Goal: Task Accomplishment & Management: Use online tool/utility

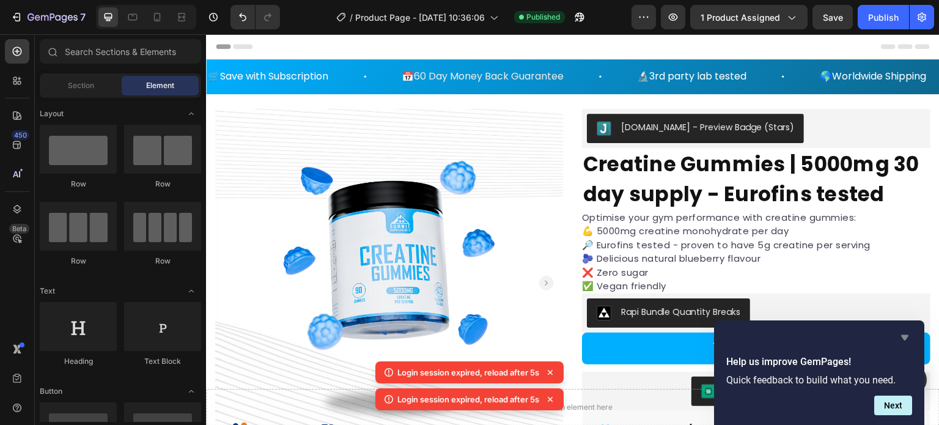
click at [904, 333] on icon "Hide survey" at bounding box center [905, 337] width 15 height 15
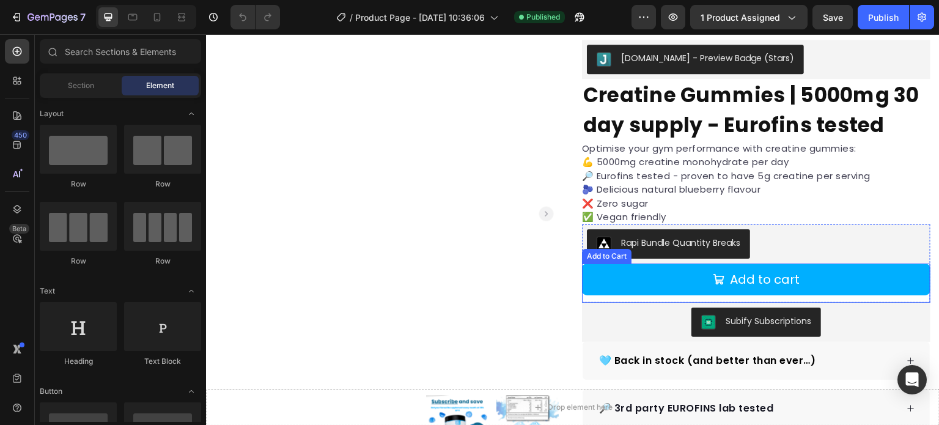
scroll to position [122, 0]
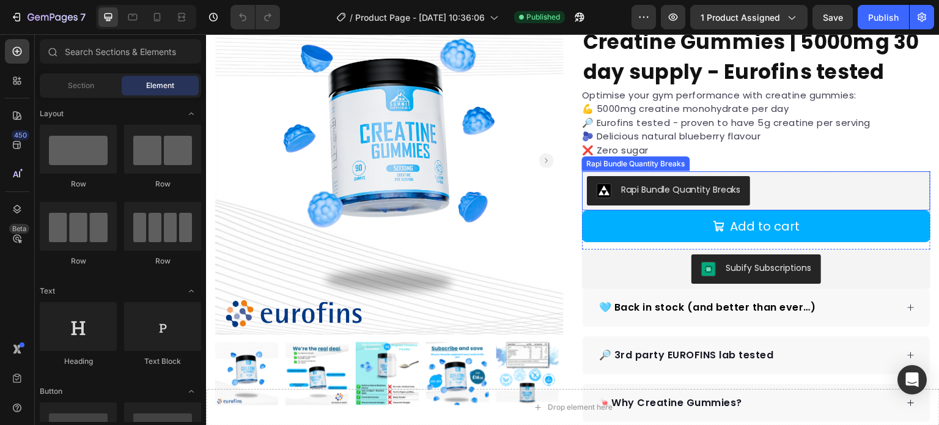
click at [785, 198] on div "Rapi Bundle Quantity Breaks" at bounding box center [756, 190] width 339 height 29
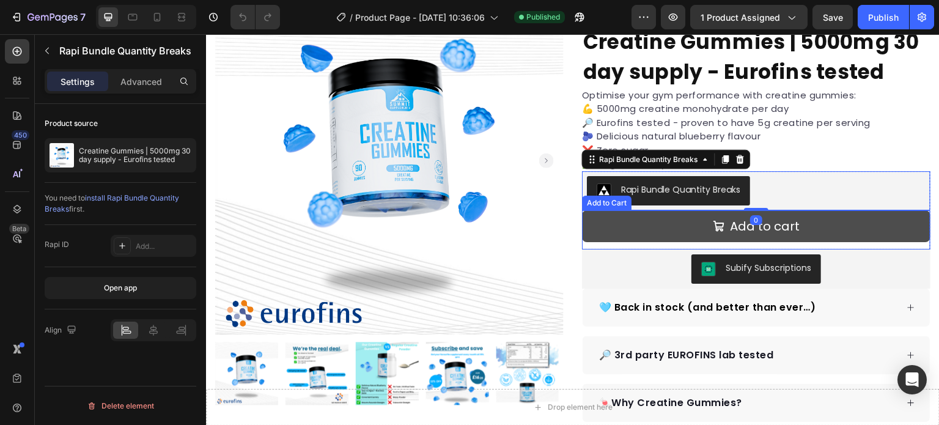
click at [602, 227] on button "Add to cart" at bounding box center [756, 226] width 349 height 32
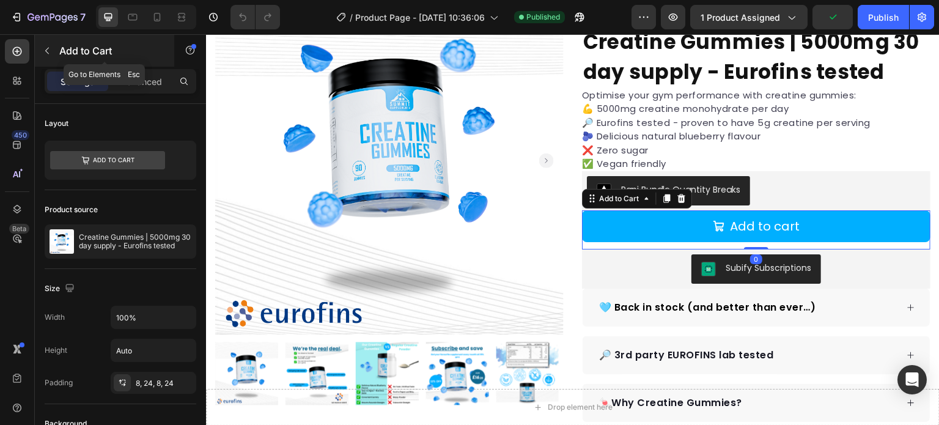
click at [44, 43] on button "button" at bounding box center [47, 51] width 20 height 20
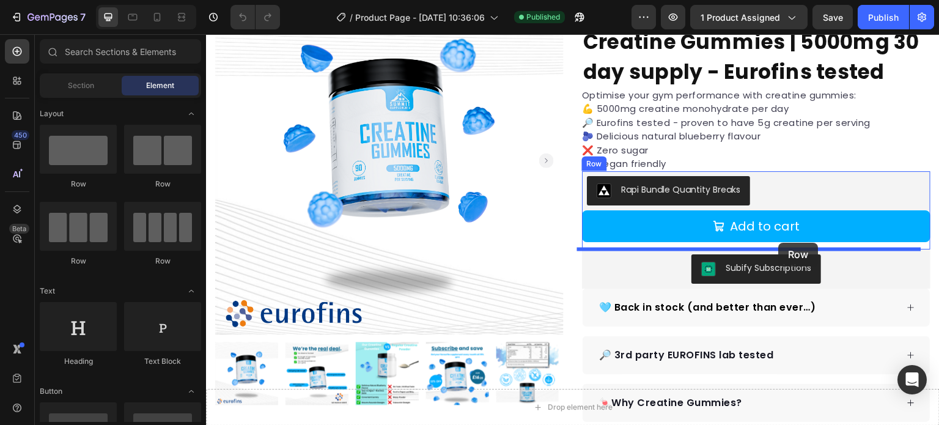
drag, startPoint x: 293, startPoint y: 202, endPoint x: 775, endPoint y: 244, distance: 483.7
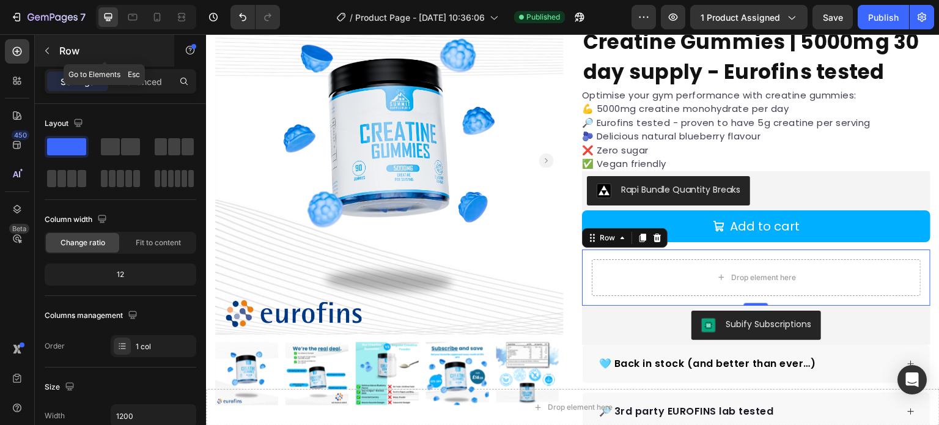
click at [41, 46] on button "button" at bounding box center [47, 51] width 20 height 20
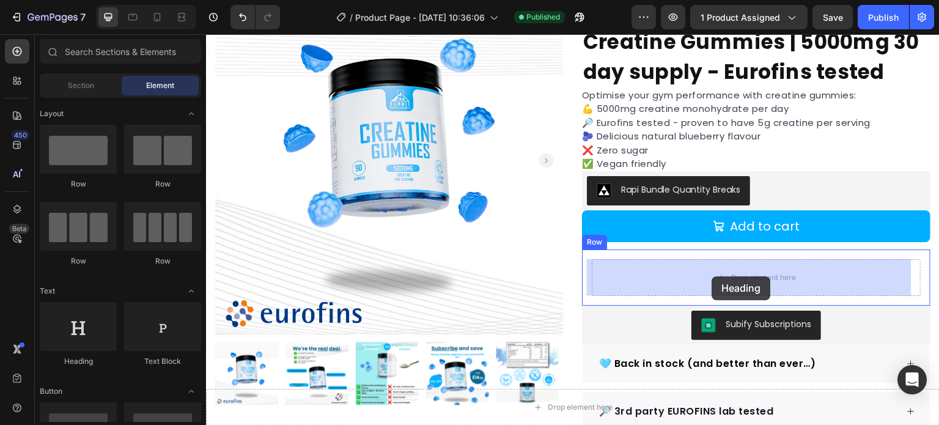
drag, startPoint x: 459, startPoint y: 323, endPoint x: 712, endPoint y: 276, distance: 257.5
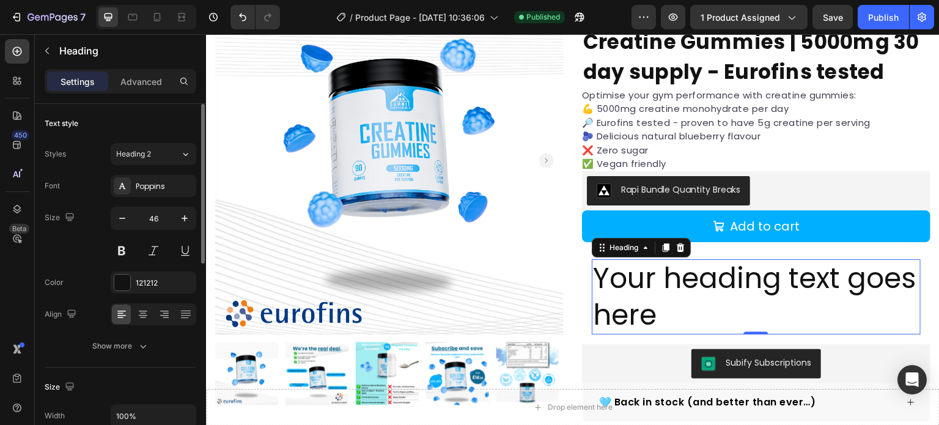
click at [157, 212] on input "46" at bounding box center [153, 218] width 40 height 22
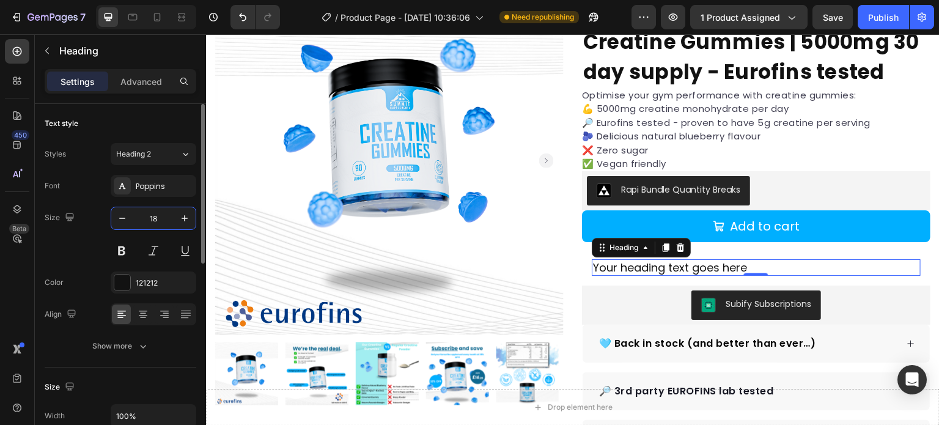
click at [158, 126] on div "Text style" at bounding box center [121, 124] width 152 height 20
click at [153, 212] on input "18" at bounding box center [153, 218] width 40 height 22
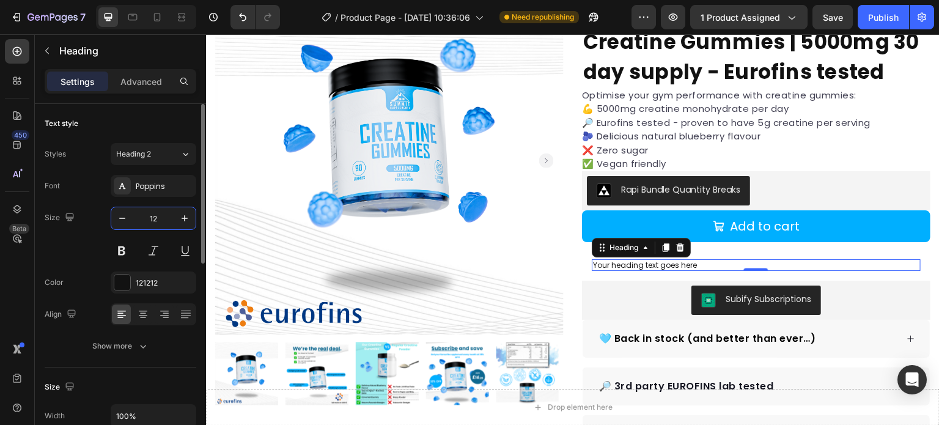
type input "12"
click at [157, 127] on div "Text style" at bounding box center [121, 124] width 152 height 20
click at [142, 307] on div at bounding box center [142, 315] width 19 height 20
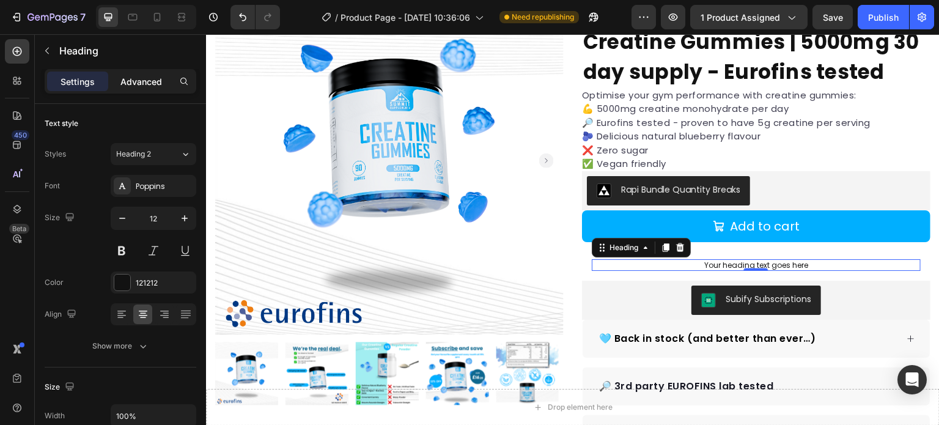
click at [155, 80] on p "Advanced" at bounding box center [141, 81] width 42 height 13
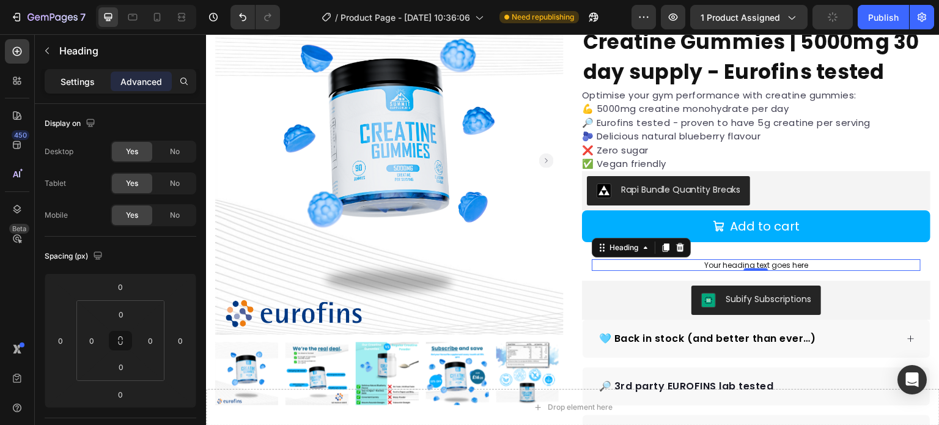
click at [90, 75] on p "Settings" at bounding box center [78, 81] width 34 height 13
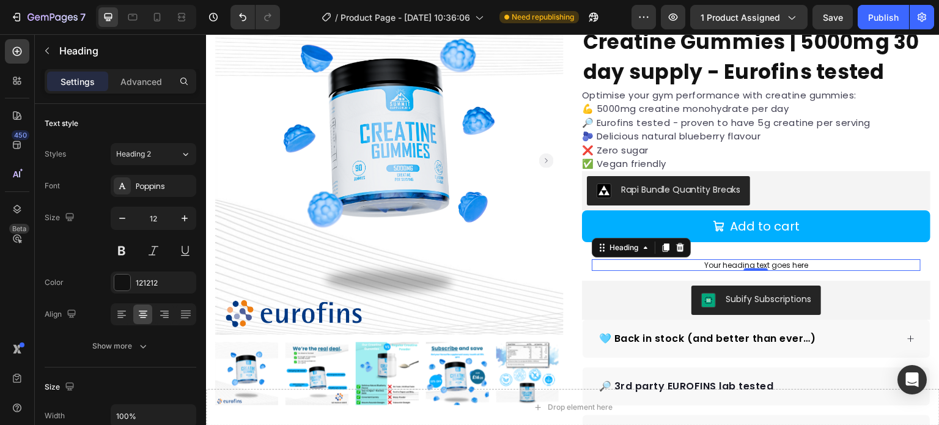
click at [762, 265] on h2 "Your heading text goes here" at bounding box center [756, 265] width 329 height 12
click at [762, 265] on p "Your heading text goes here" at bounding box center [756, 265] width 327 height 10
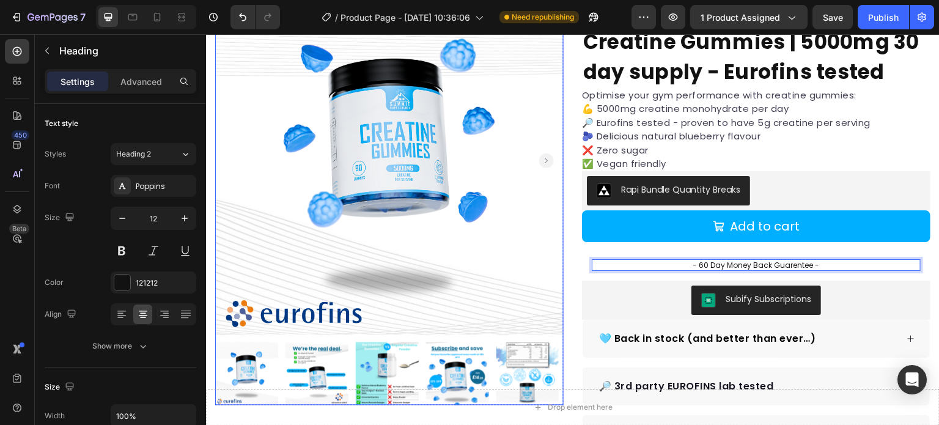
click at [521, 251] on img at bounding box center [389, 161] width 349 height 349
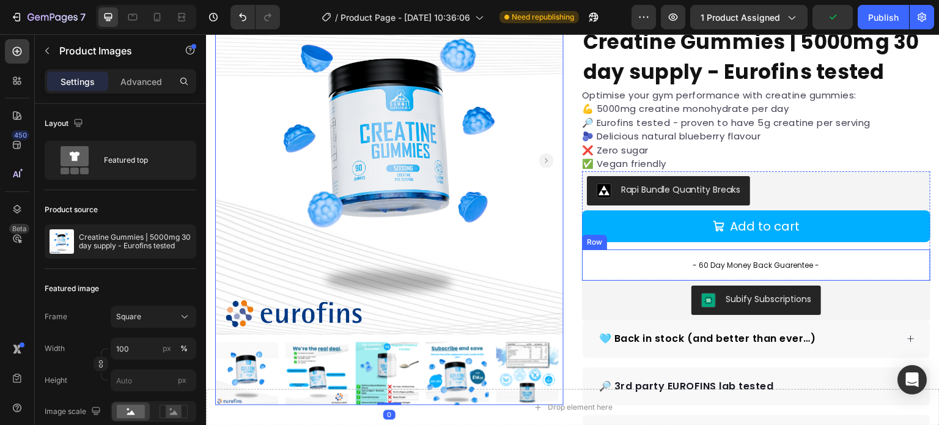
click at [782, 254] on div "- 60 Day Money Back Guarentee - Heading Row" at bounding box center [756, 265] width 349 height 32
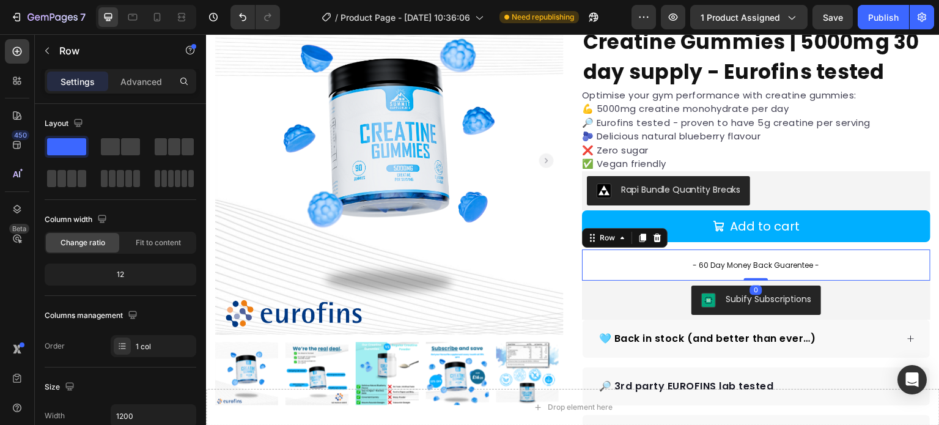
drag, startPoint x: 750, startPoint y: 279, endPoint x: 751, endPoint y: 249, distance: 30.0
click at [751, 249] on div "- 60 Day Money Back Guarentee - Heading Row 0" at bounding box center [756, 265] width 349 height 32
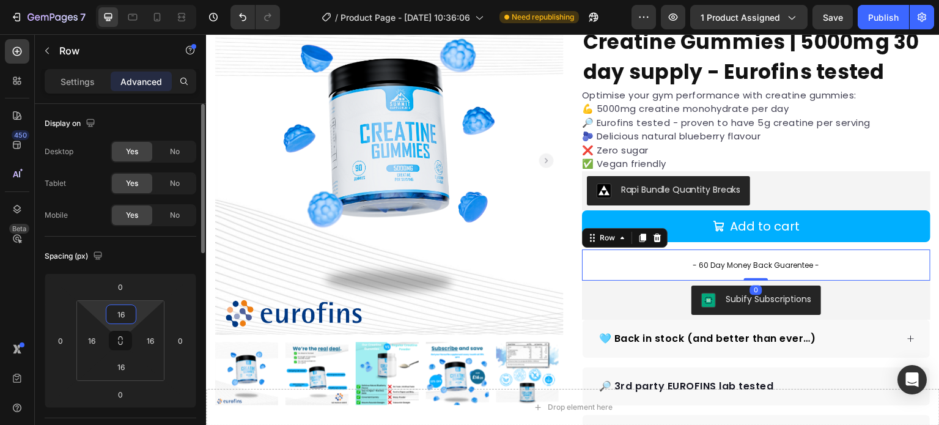
click at [122, 315] on input "16" at bounding box center [121, 314] width 24 height 18
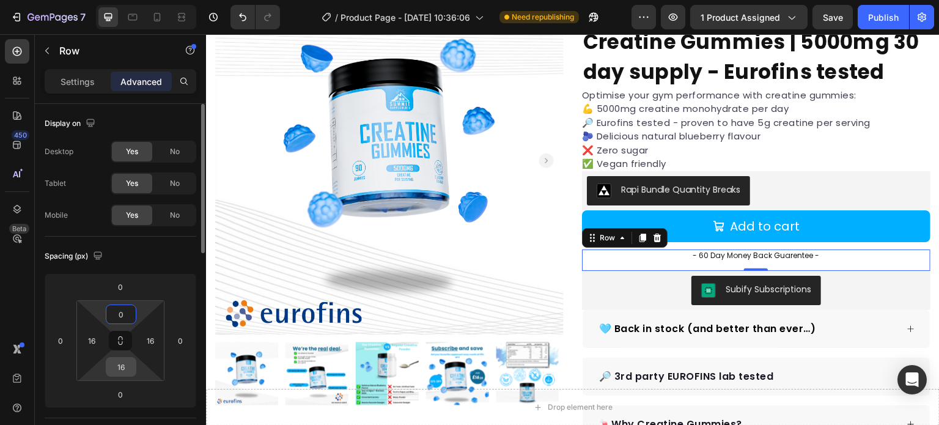
type input "0"
click at [122, 372] on input "16" at bounding box center [121, 367] width 24 height 18
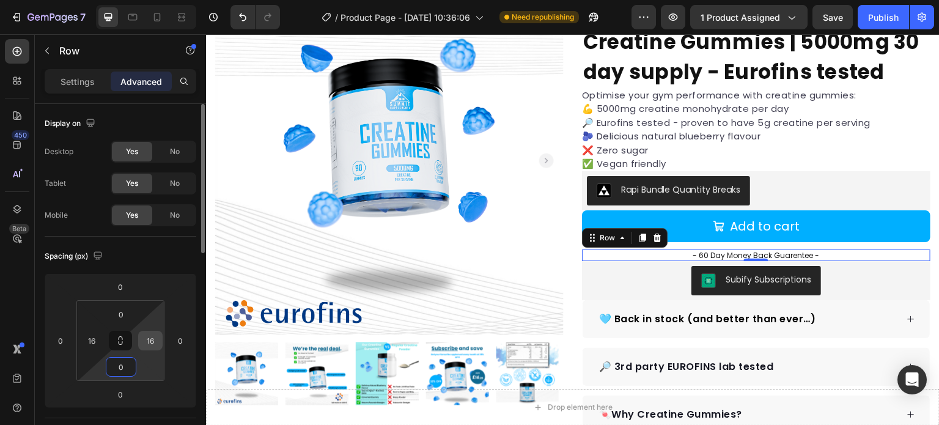
type input "0"
click at [157, 343] on input "16" at bounding box center [150, 340] width 18 height 18
type input "160"
click at [100, 338] on input "16" at bounding box center [92, 340] width 18 height 18
type input "0"
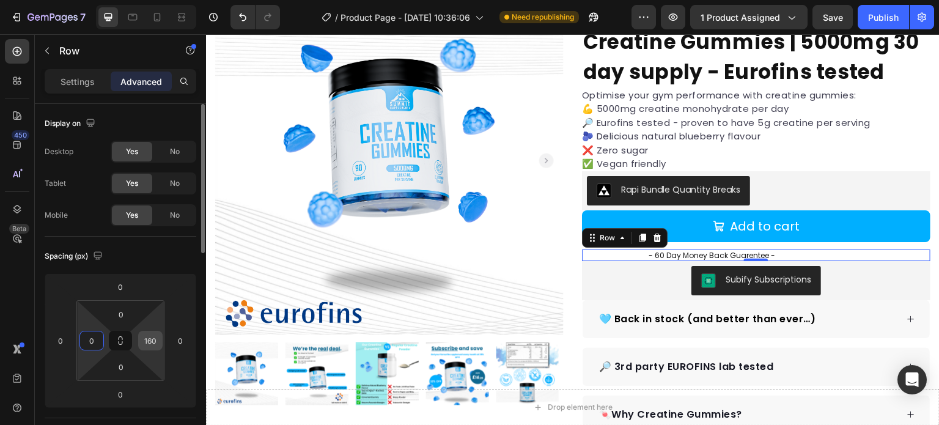
click at [147, 339] on input "160" at bounding box center [150, 340] width 18 height 18
type input "0"
click at [153, 264] on div "Spacing (px)" at bounding box center [121, 256] width 152 height 20
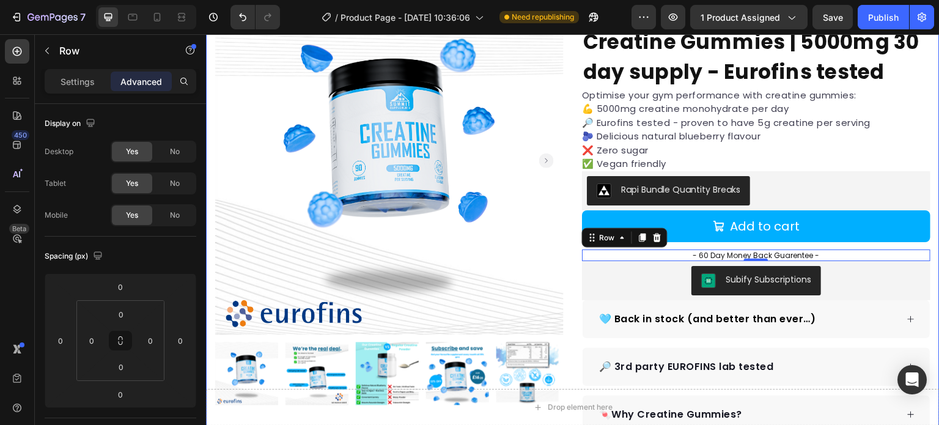
click at [218, 178] on img at bounding box center [389, 161] width 349 height 349
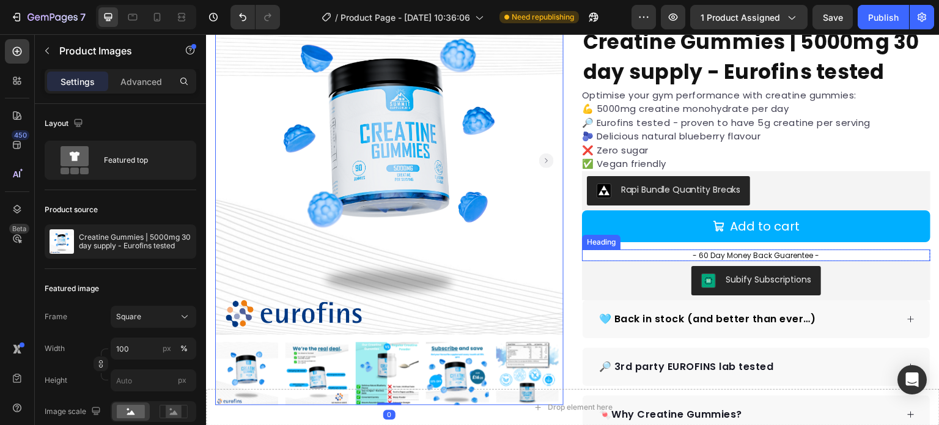
click at [915, 251] on p "- 60 Day Money Back Guarentee -" at bounding box center [756, 256] width 346 height 10
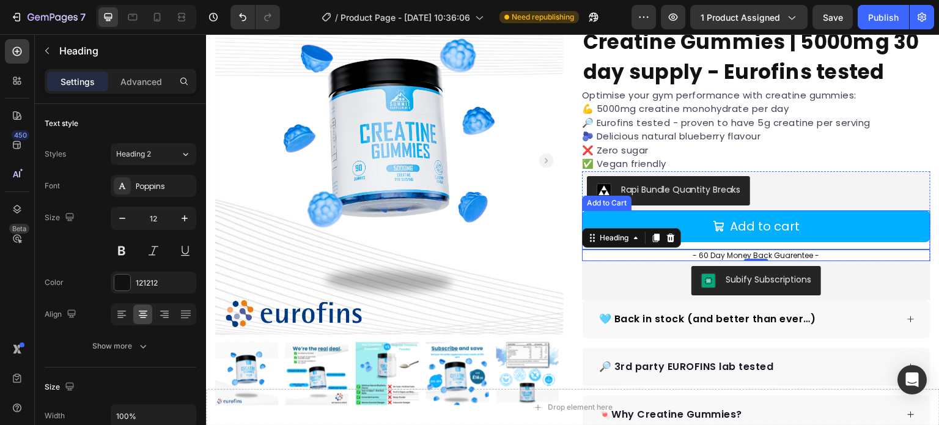
click at [873, 245] on div "Add to cart Add to Cart" at bounding box center [756, 229] width 349 height 39
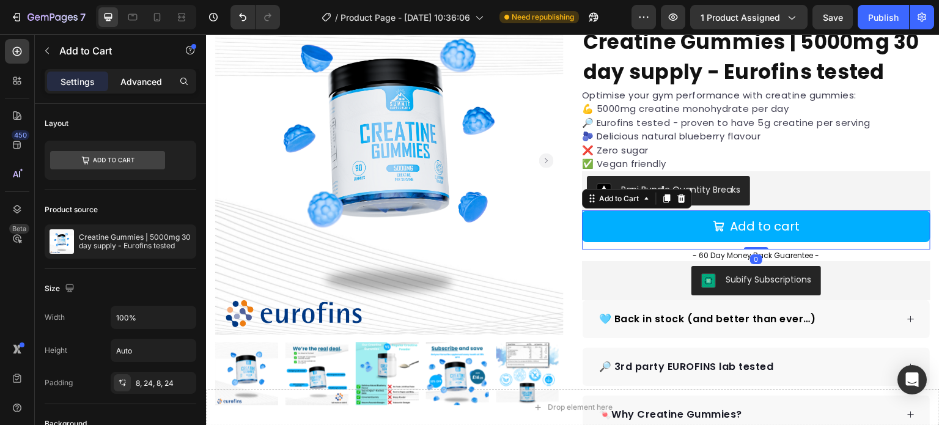
click at [155, 78] on p "Advanced" at bounding box center [141, 81] width 42 height 13
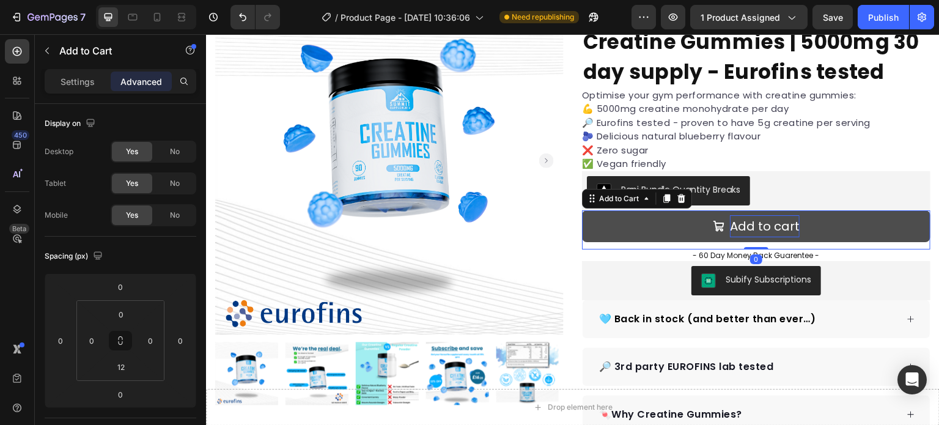
drag, startPoint x: 758, startPoint y: 227, endPoint x: 726, endPoint y: 223, distance: 32.8
click at [756, 221] on div "Add to cart Add to Cart 0" at bounding box center [756, 229] width 349 height 39
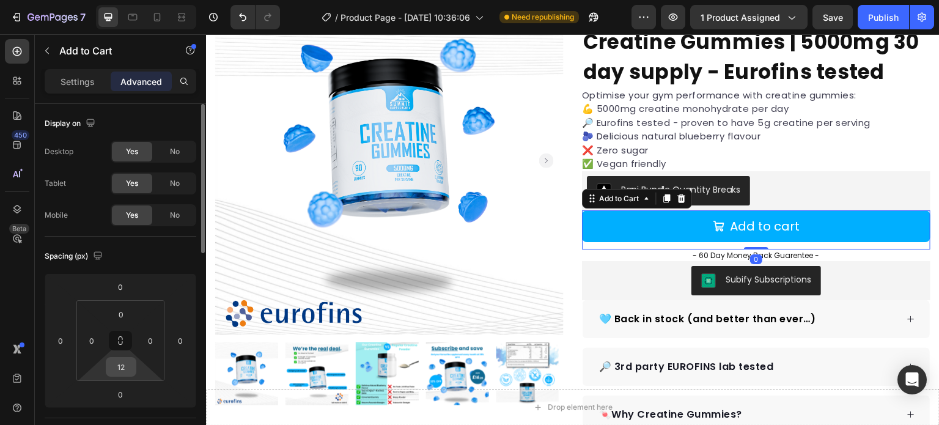
click at [119, 366] on input "12" at bounding box center [121, 367] width 24 height 18
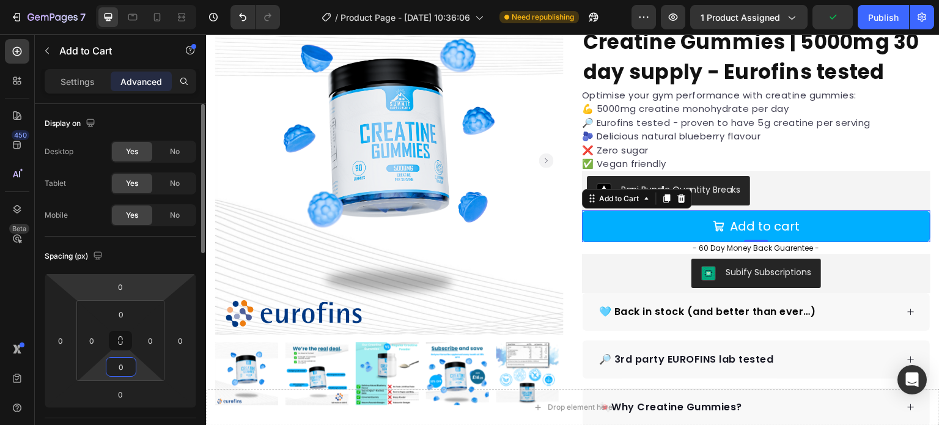
type input "0"
click at [174, 272] on div "Spacing (px) 0 0 0 0 0 0 0 0" at bounding box center [121, 328] width 152 height 182
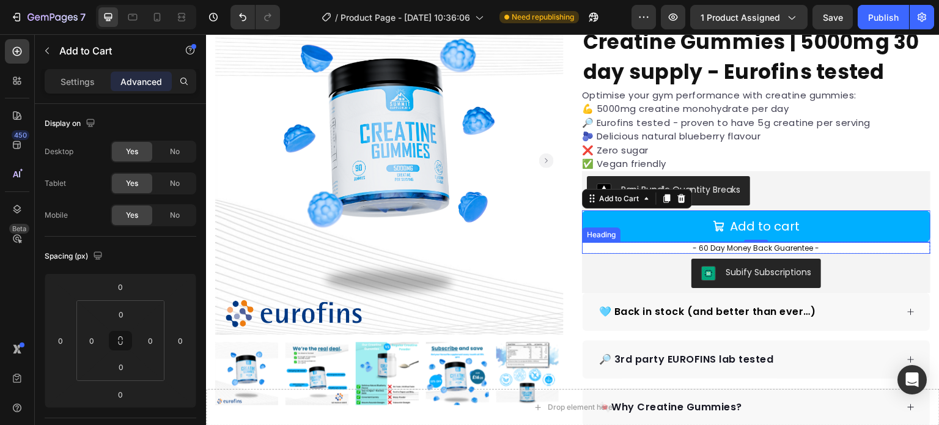
click at [694, 247] on p "- 60 Day Money Back Guarentee -" at bounding box center [756, 248] width 346 height 10
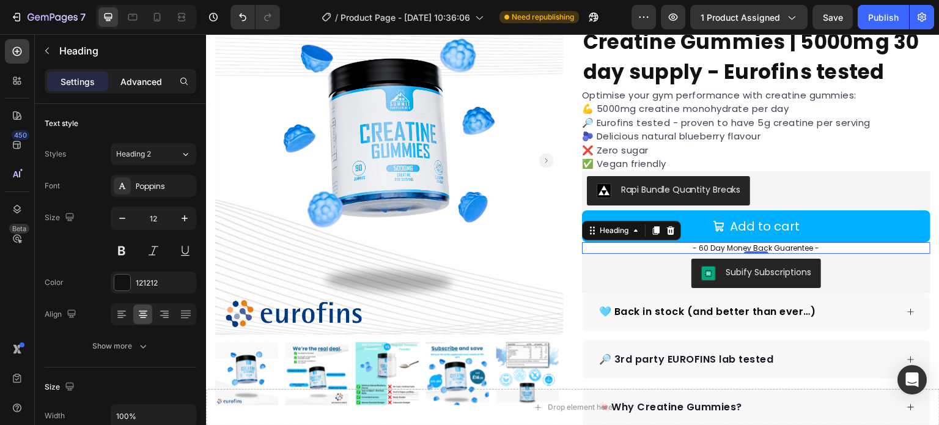
click at [139, 89] on div "Advanced" at bounding box center [141, 82] width 61 height 20
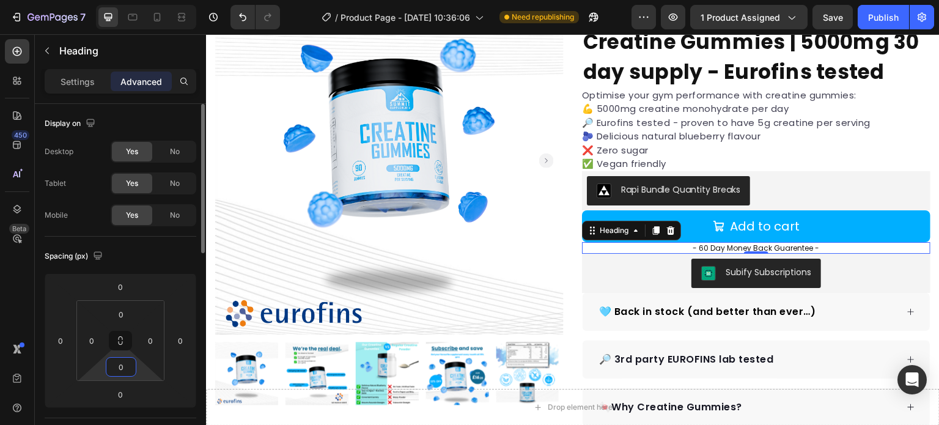
click at [115, 369] on input "0" at bounding box center [121, 367] width 24 height 18
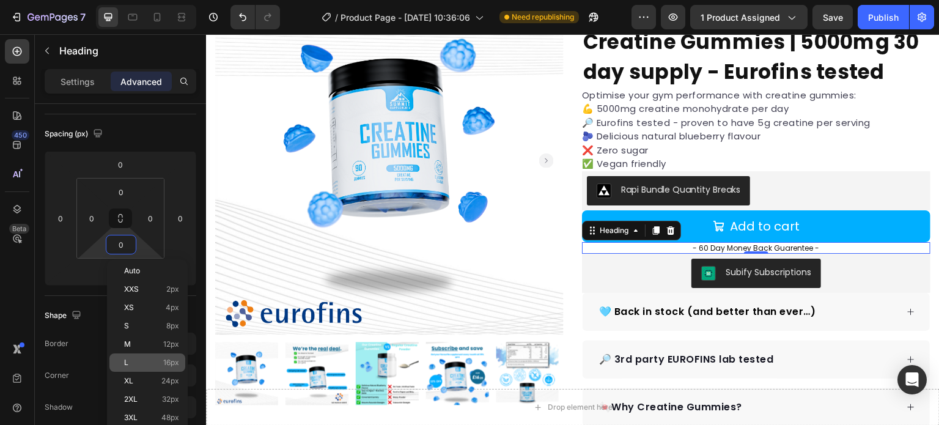
click at [147, 364] on p "L 16px" at bounding box center [151, 362] width 55 height 9
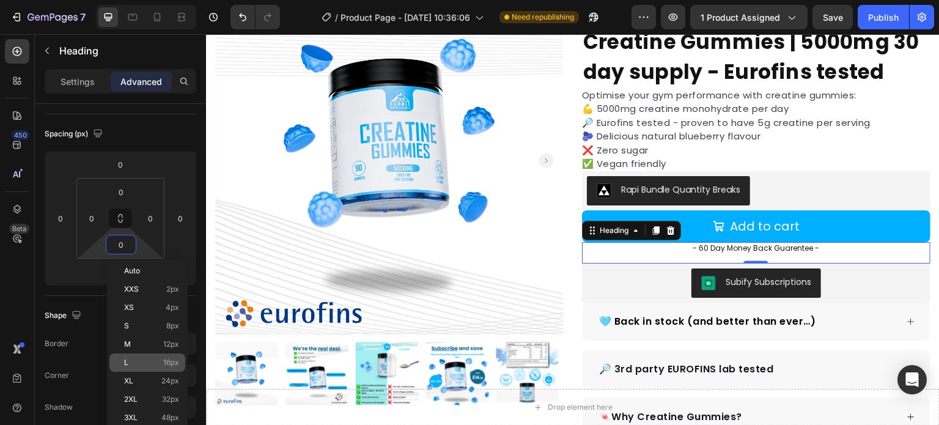
type input "16"
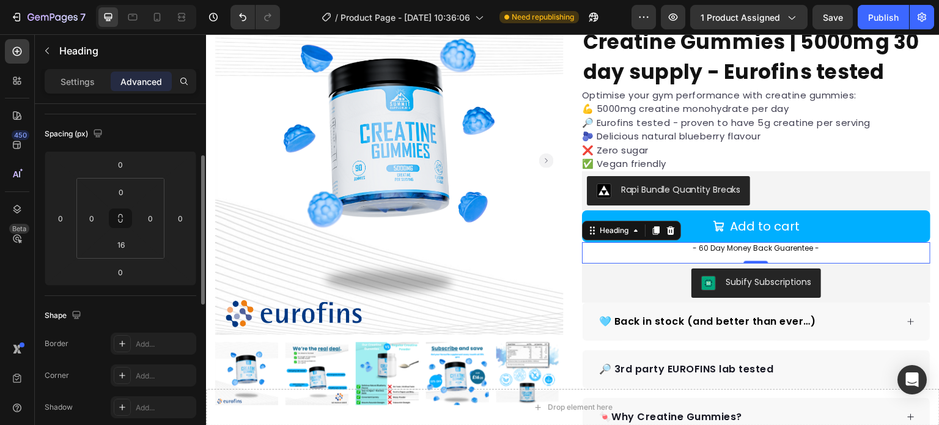
click at [183, 311] on div "Shape" at bounding box center [121, 316] width 152 height 20
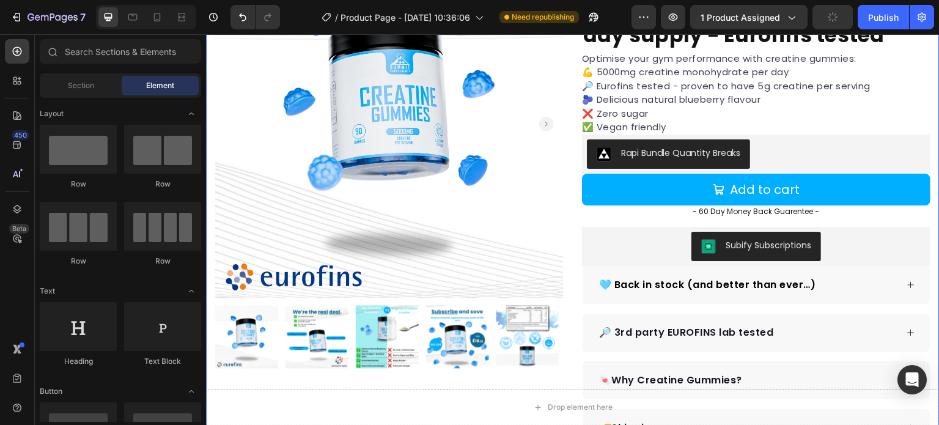
scroll to position [158, 0]
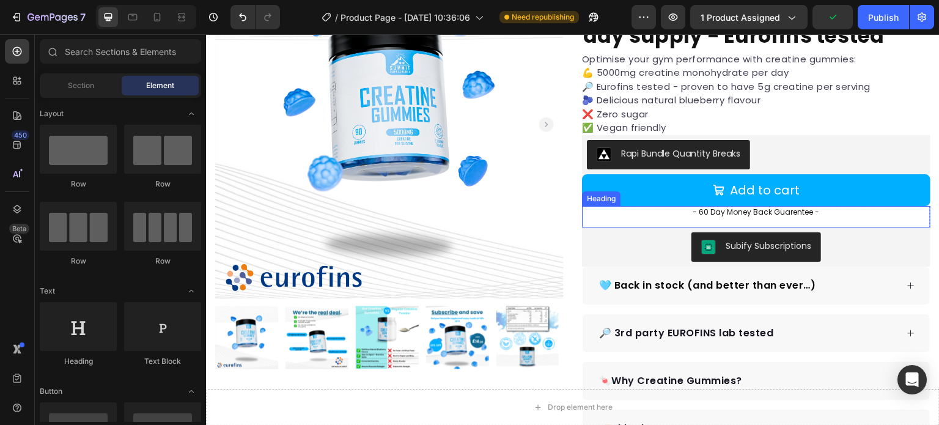
click at [803, 213] on p "- 60 Day Money Back Guarentee -" at bounding box center [756, 212] width 346 height 10
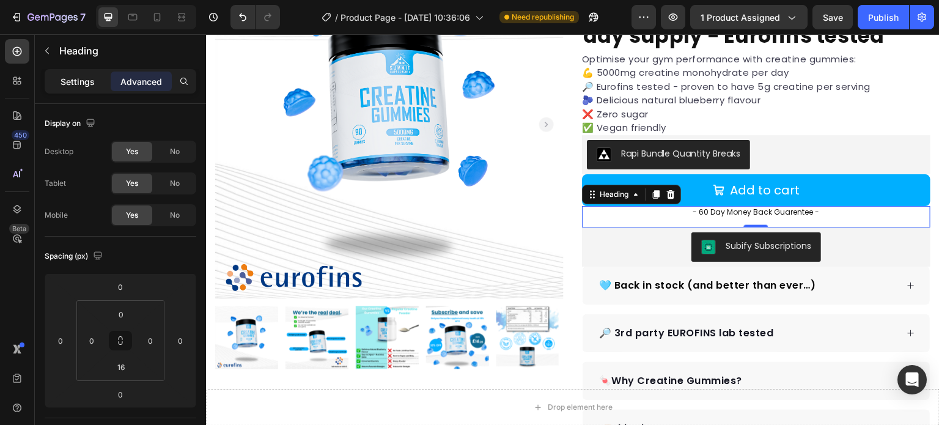
click at [80, 75] on p "Settings" at bounding box center [78, 81] width 34 height 13
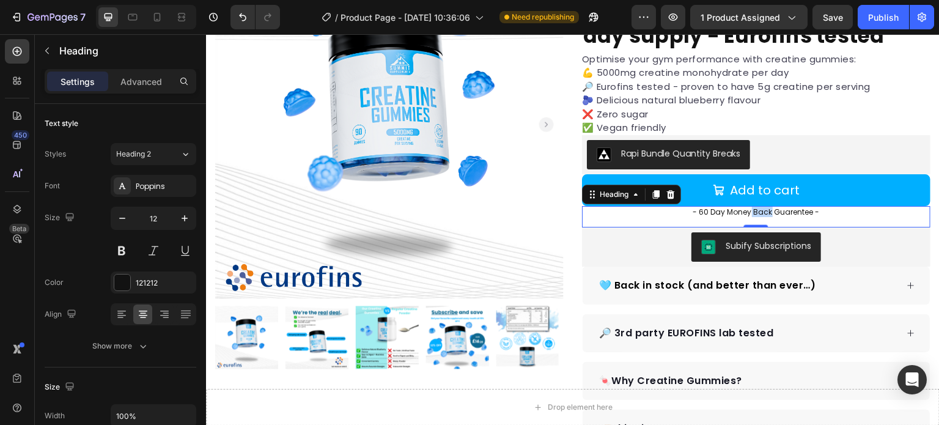
click at [746, 209] on p "- 60 Day Money Back Guarentee -" at bounding box center [756, 212] width 346 height 10
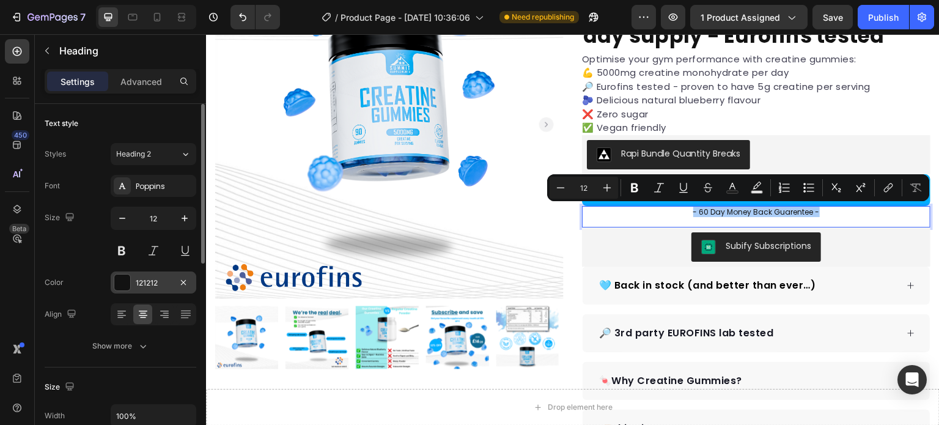
click at [122, 281] on div at bounding box center [122, 283] width 16 height 16
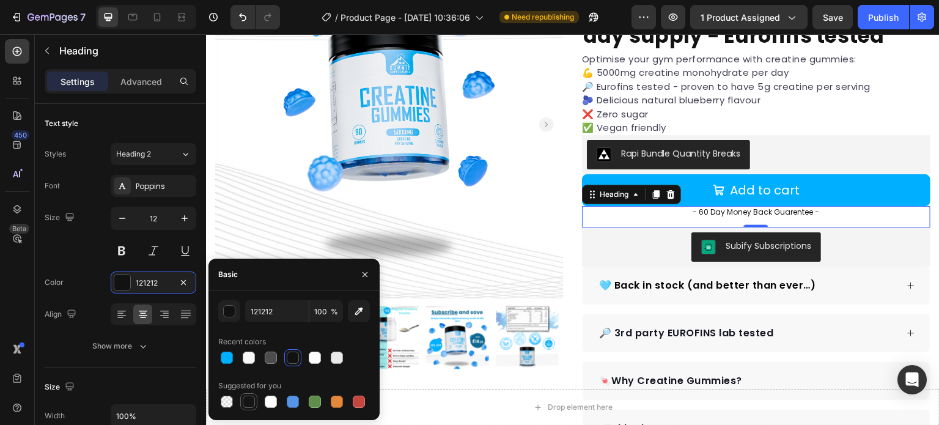
click at [249, 403] on div at bounding box center [249, 402] width 12 height 12
click at [234, 311] on div "button" at bounding box center [230, 312] width 12 height 12
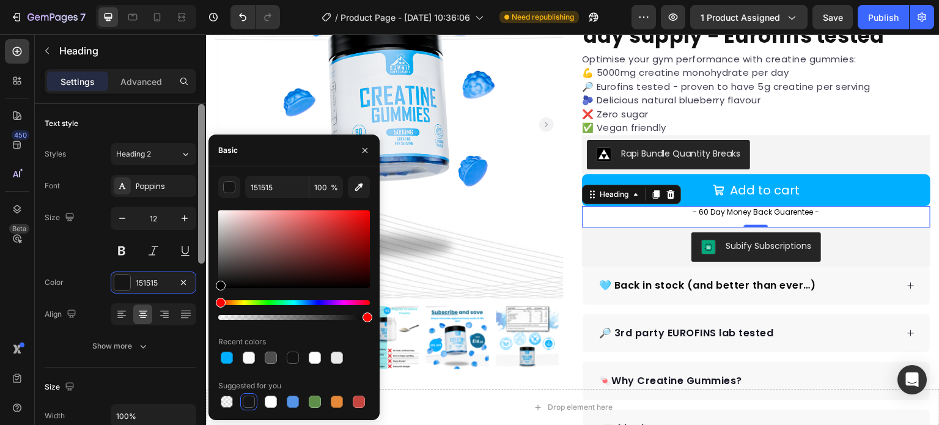
drag, startPoint x: 223, startPoint y: 274, endPoint x: 199, endPoint y: 306, distance: 39.9
click at [199, 306] on div "450 Beta Sections(18) Elements(84) Section Element Hero Section Product Detail …" at bounding box center [103, 229] width 206 height 391
type input "000000"
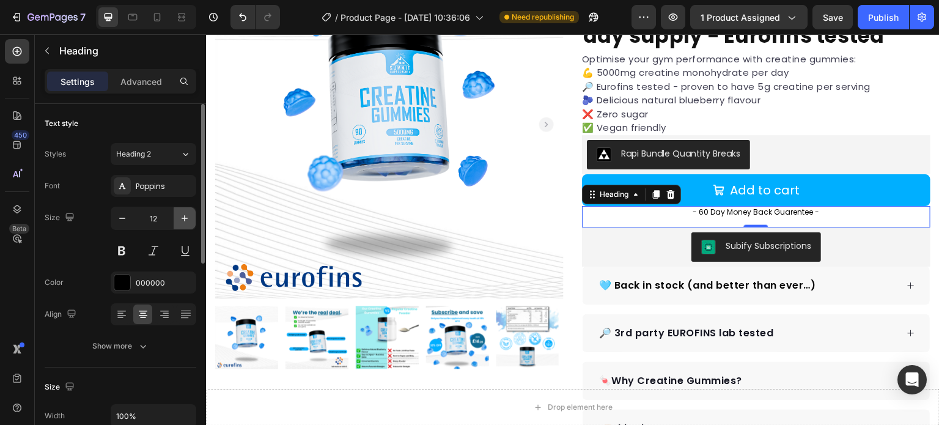
click at [186, 217] on icon "button" at bounding box center [185, 218] width 6 height 6
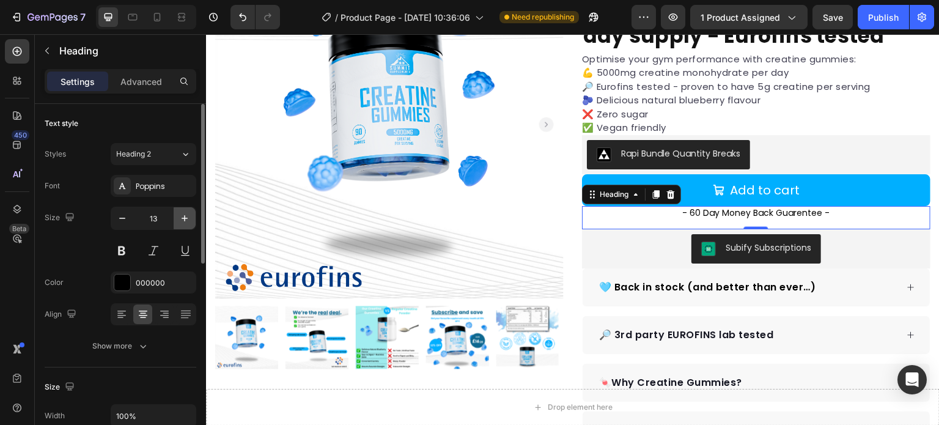
type input "14"
click at [123, 249] on button at bounding box center [122, 251] width 22 height 22
click at [156, 254] on button at bounding box center [153, 251] width 22 height 22
click at [155, 253] on button at bounding box center [153, 251] width 22 height 22
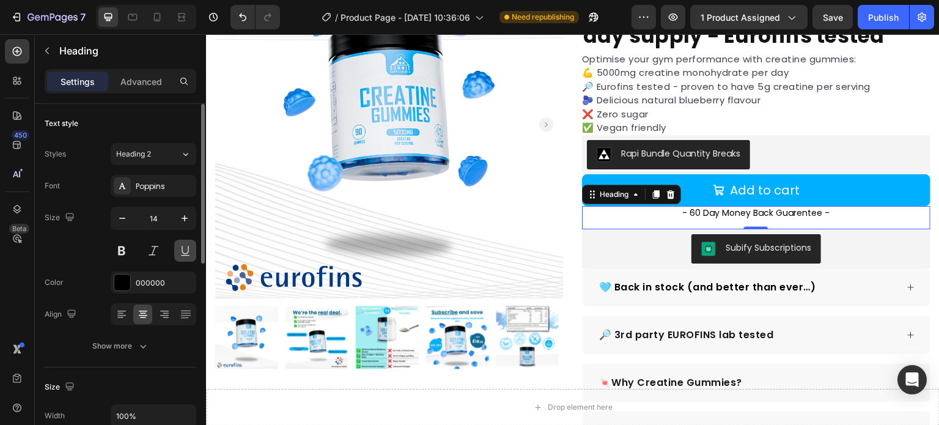
click at [183, 251] on button at bounding box center [185, 251] width 22 height 22
click at [184, 251] on button at bounding box center [185, 251] width 22 height 22
click at [743, 213] on p "- 60 Day Money Back Guarentee -" at bounding box center [756, 212] width 346 height 11
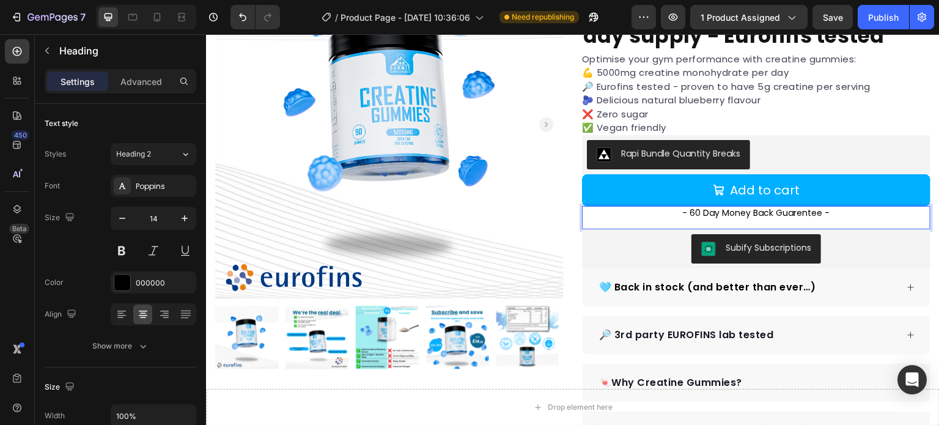
click at [789, 213] on p "- 60 Day Money Back Guarentee -" at bounding box center [756, 212] width 346 height 11
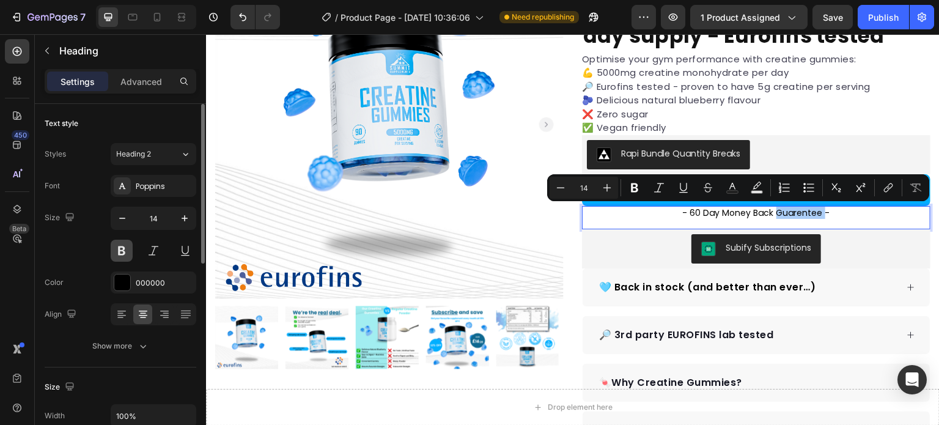
click at [126, 249] on button at bounding box center [122, 251] width 22 height 22
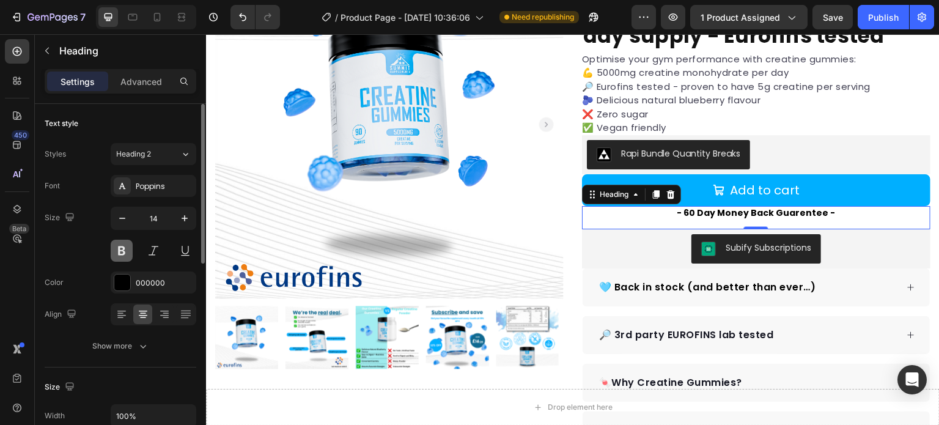
click at [126, 249] on button at bounding box center [122, 251] width 22 height 22
click at [87, 237] on div "Size 14" at bounding box center [121, 234] width 152 height 55
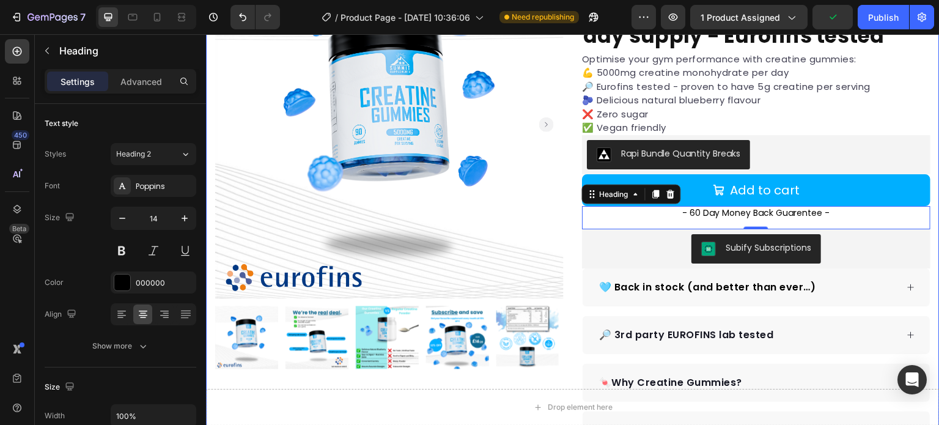
click at [575, 175] on div "Product Images Row [DOMAIN_NAME] - Preview Badge (Stars) [DOMAIN_NAME] Creatine…" at bounding box center [573, 223] width 734 height 547
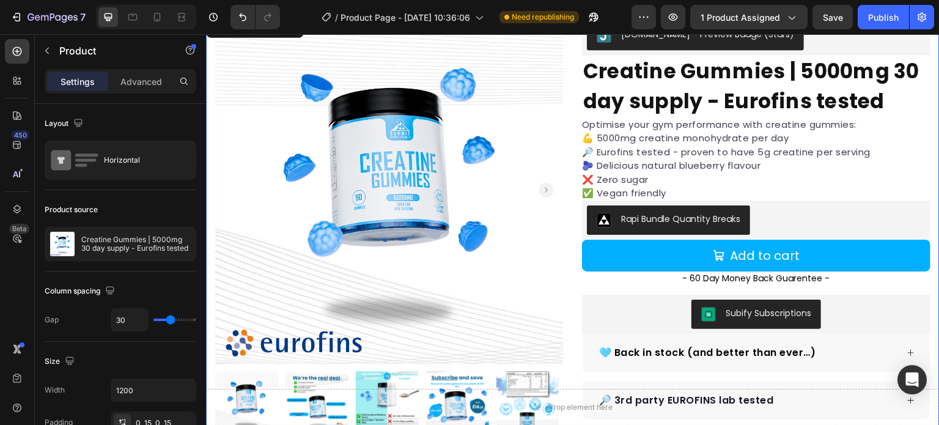
scroll to position [36, 0]
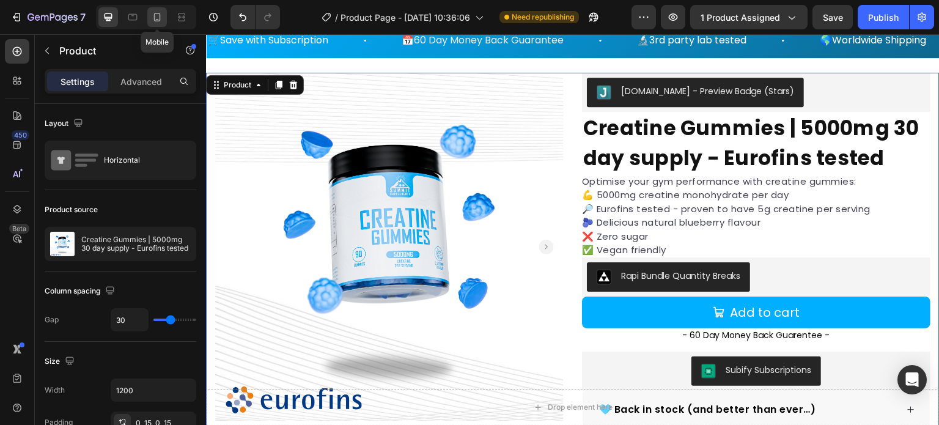
click at [159, 22] on icon at bounding box center [157, 17] width 12 height 12
type input "0"
type input "100%"
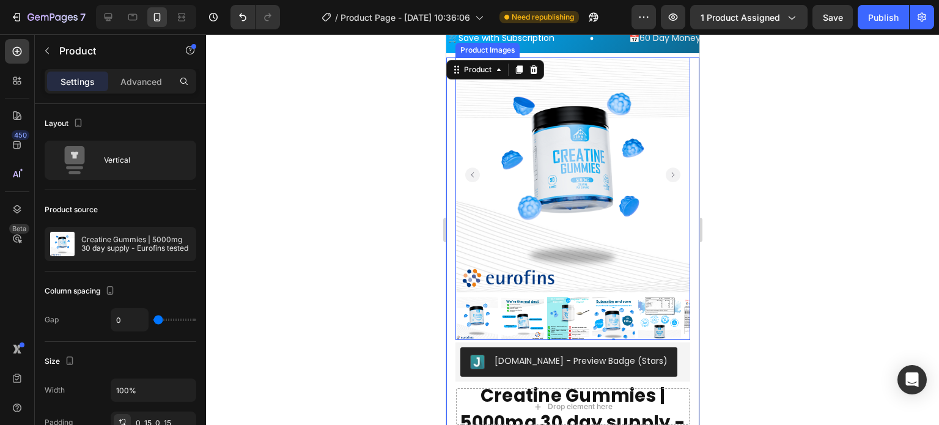
scroll to position [17, 0]
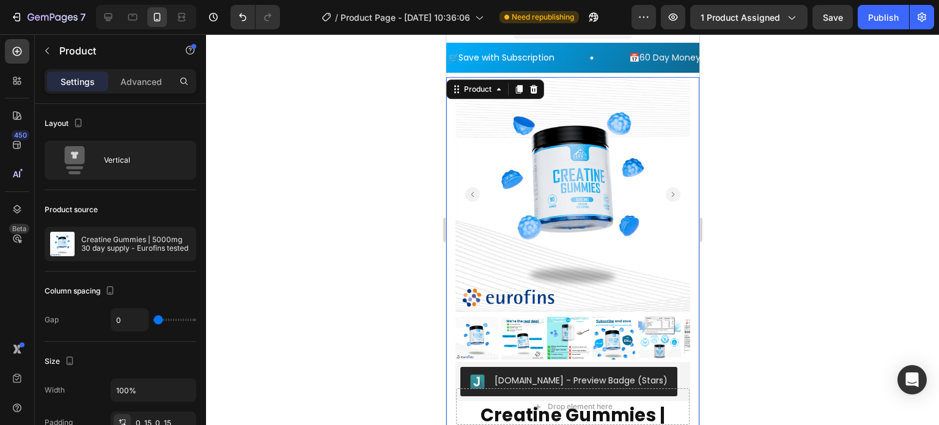
click at [822, 249] on div at bounding box center [572, 229] width 733 height 391
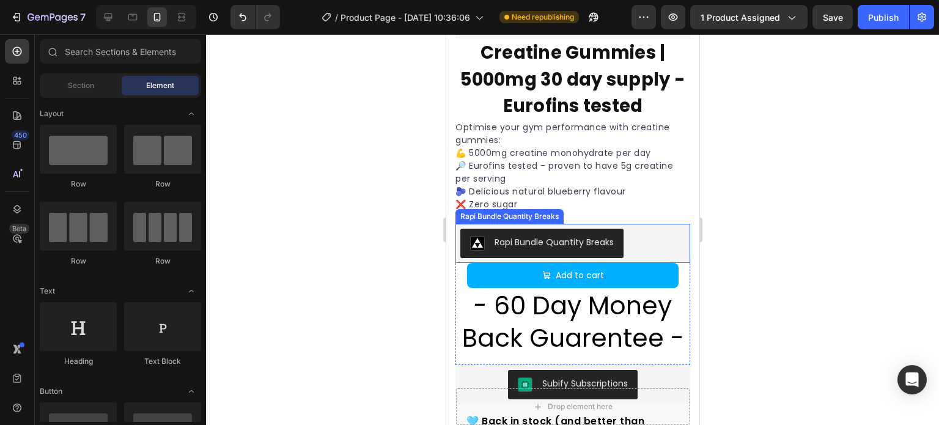
scroll to position [383, 0]
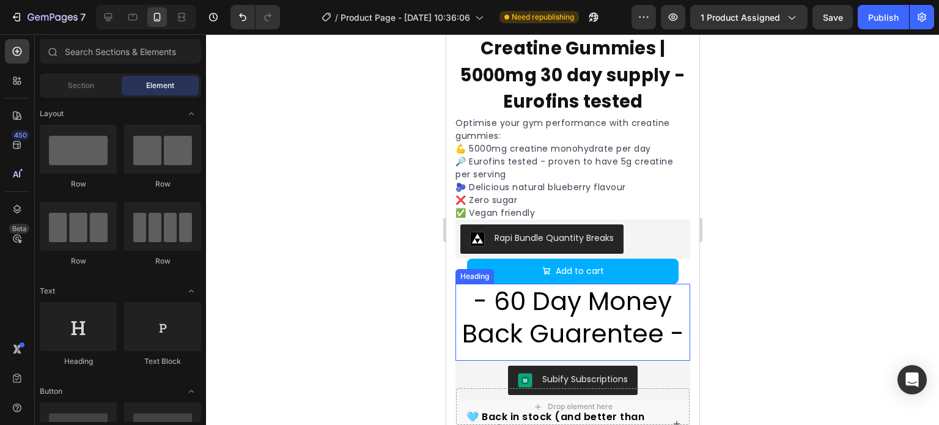
click at [624, 308] on p "- 60 Day Money Back Guarentee -" at bounding box center [572, 317] width 232 height 65
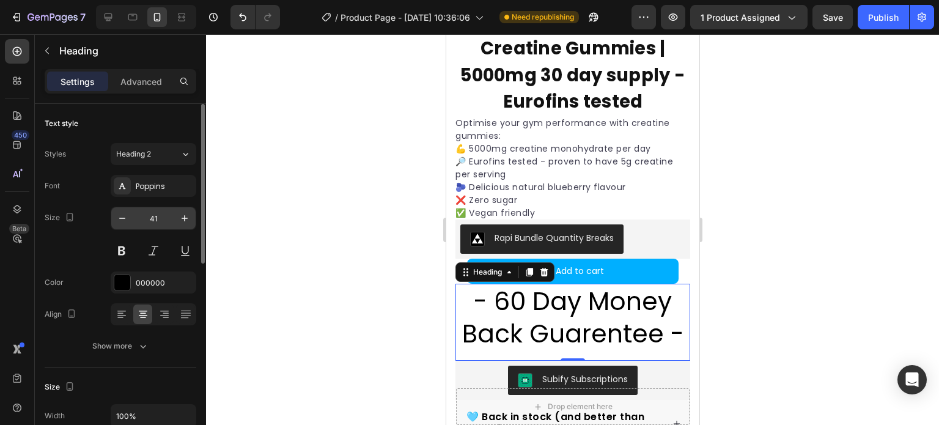
click at [148, 217] on input "41" at bounding box center [153, 218] width 40 height 22
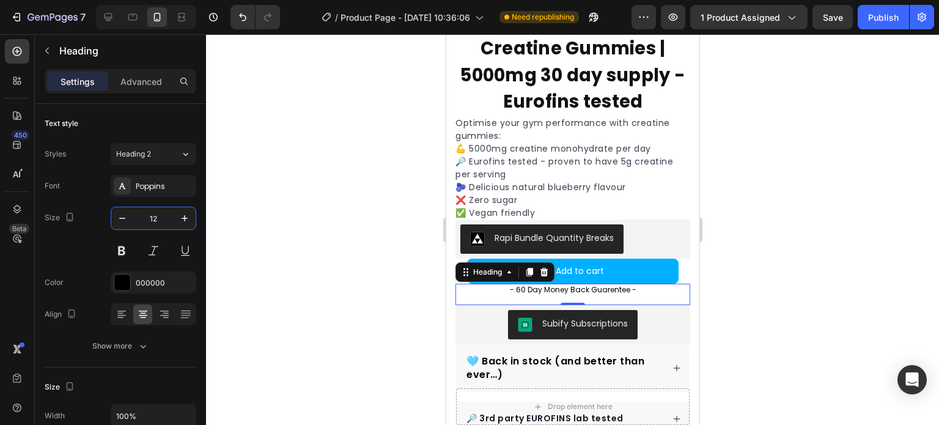
type input "12"
click at [193, 146] on button "Heading 2" at bounding box center [154, 154] width 86 height 22
click at [306, 181] on div at bounding box center [572, 229] width 733 height 391
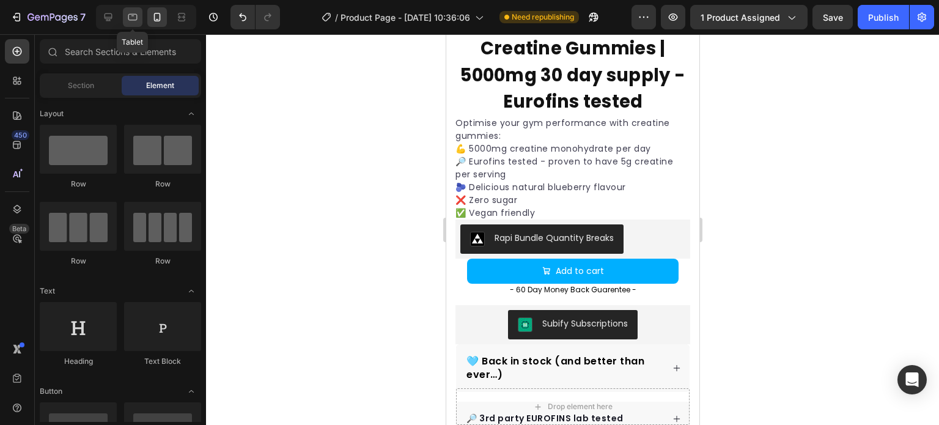
click at [137, 16] on icon at bounding box center [133, 17] width 12 height 12
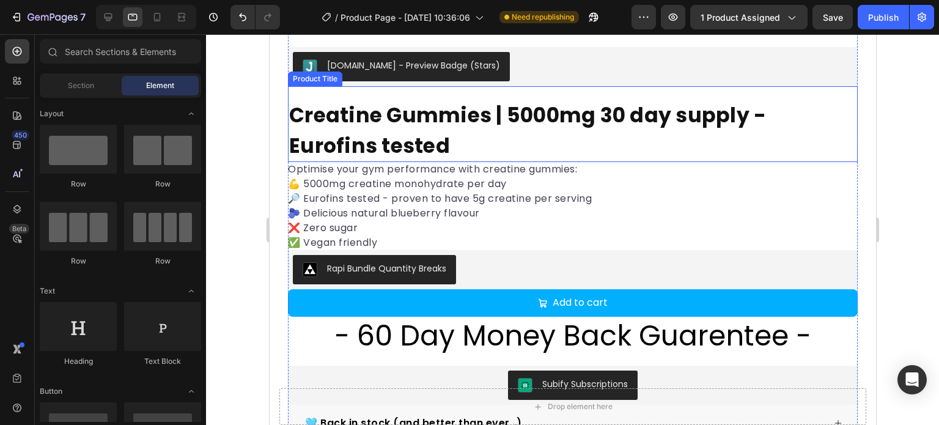
scroll to position [841, 0]
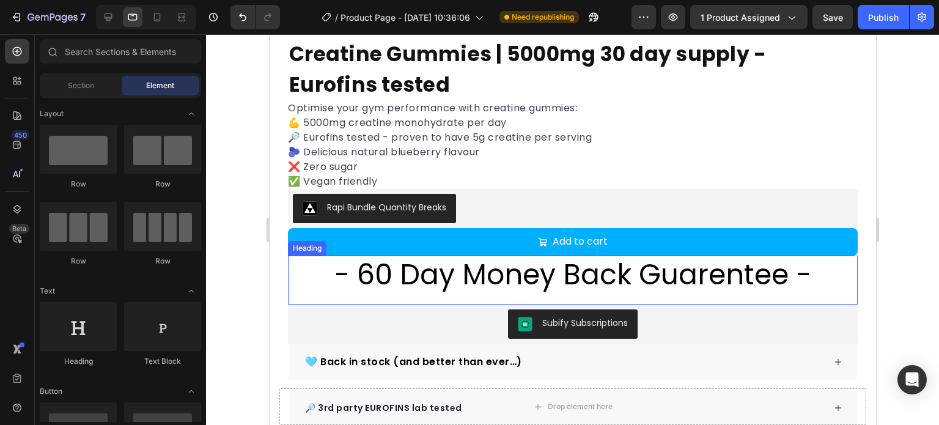
click at [597, 260] on p "- 60 Day Money Back Guarentee -" at bounding box center [572, 275] width 567 height 37
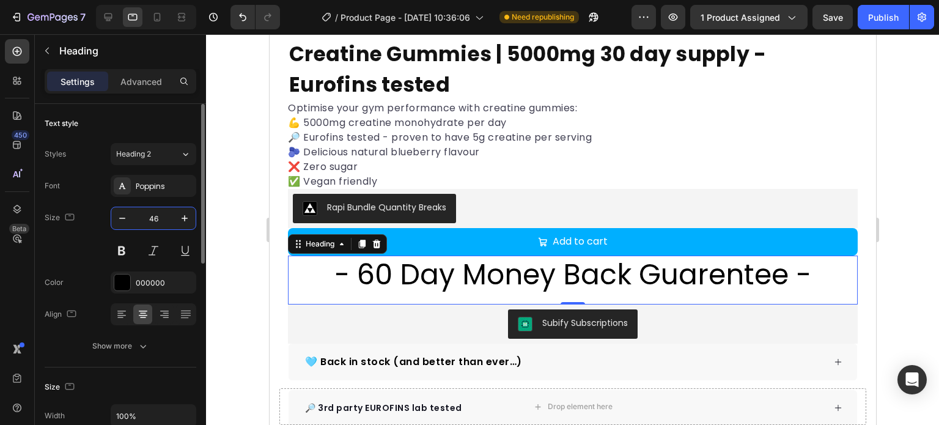
click at [158, 216] on input "46" at bounding box center [153, 218] width 40 height 22
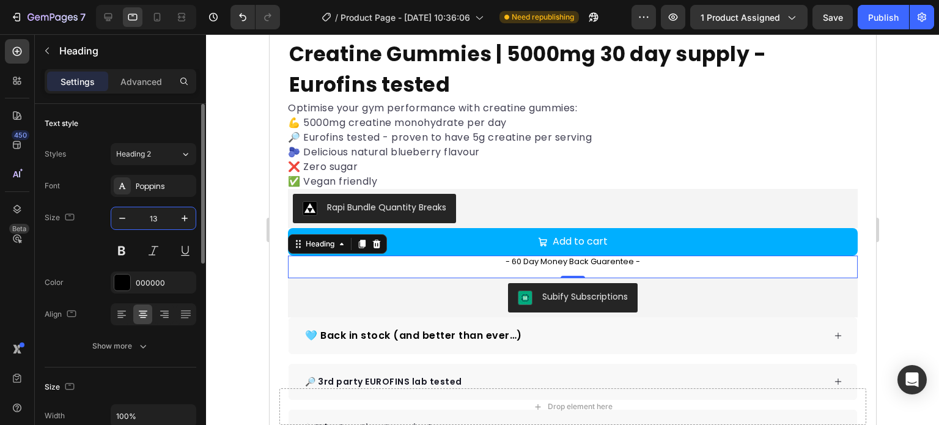
type input "13"
click at [192, 120] on div "Text style" at bounding box center [121, 124] width 152 height 20
click at [243, 185] on div at bounding box center [572, 229] width 733 height 391
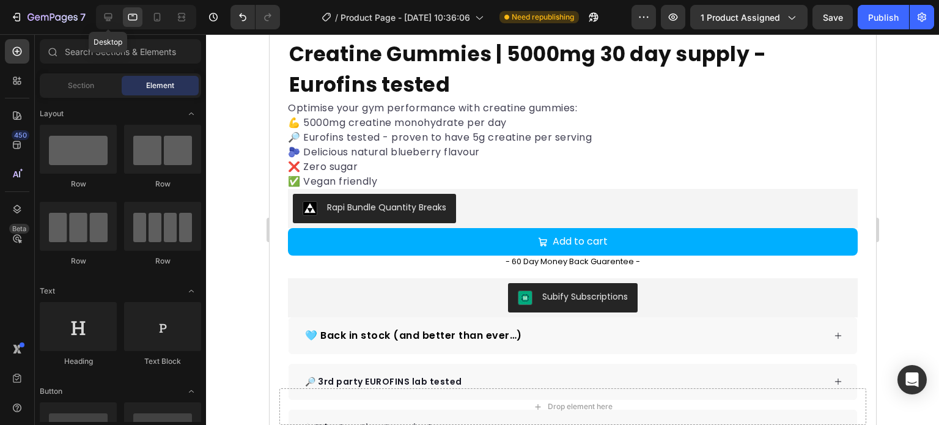
drag, startPoint x: 104, startPoint y: 17, endPoint x: 116, endPoint y: 31, distance: 18.6
click at [105, 17] on icon at bounding box center [109, 17] width 8 height 8
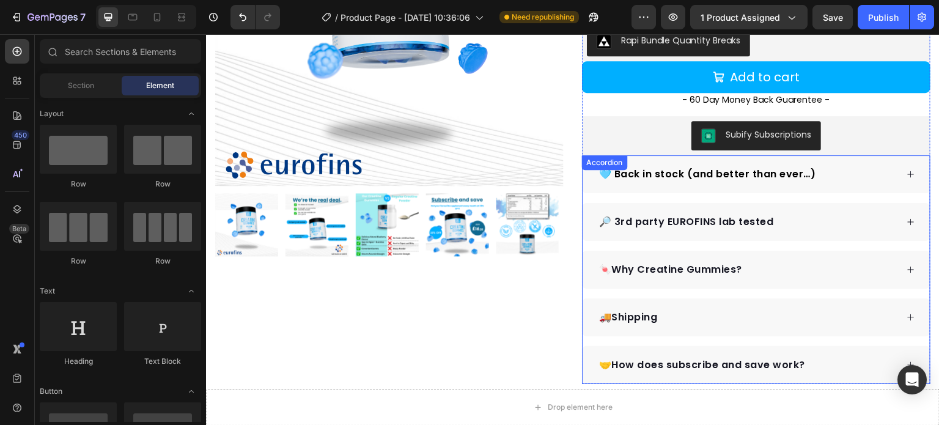
scroll to position [210, 0]
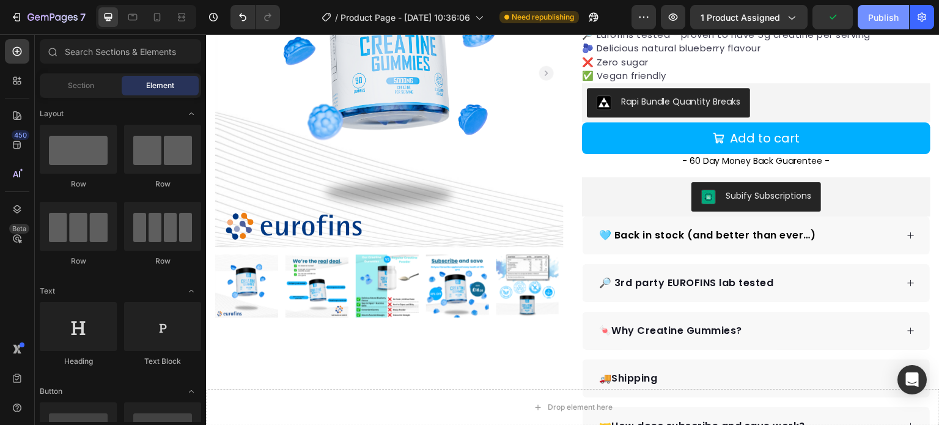
click at [888, 17] on div "Publish" at bounding box center [883, 17] width 31 height 13
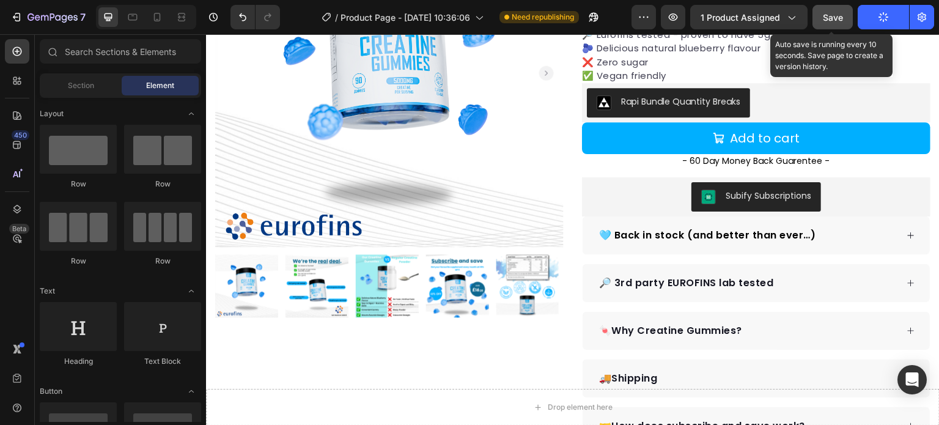
click at [835, 9] on button "Save" at bounding box center [833, 17] width 40 height 24
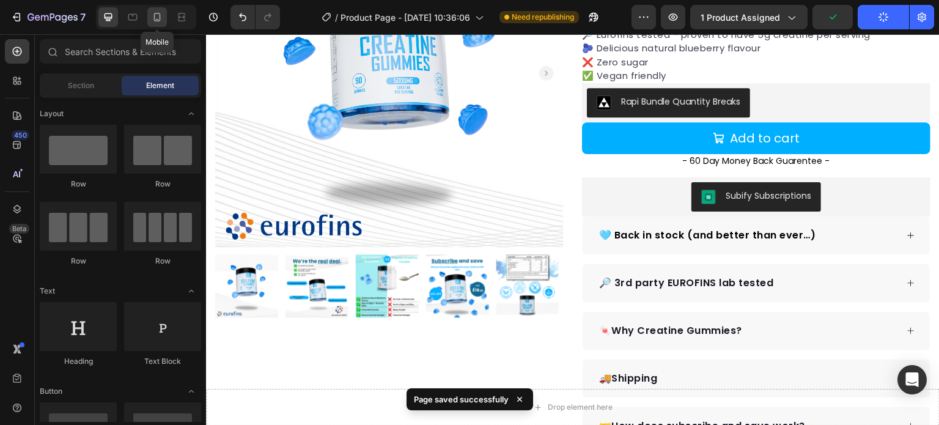
click at [153, 17] on icon at bounding box center [157, 17] width 12 height 12
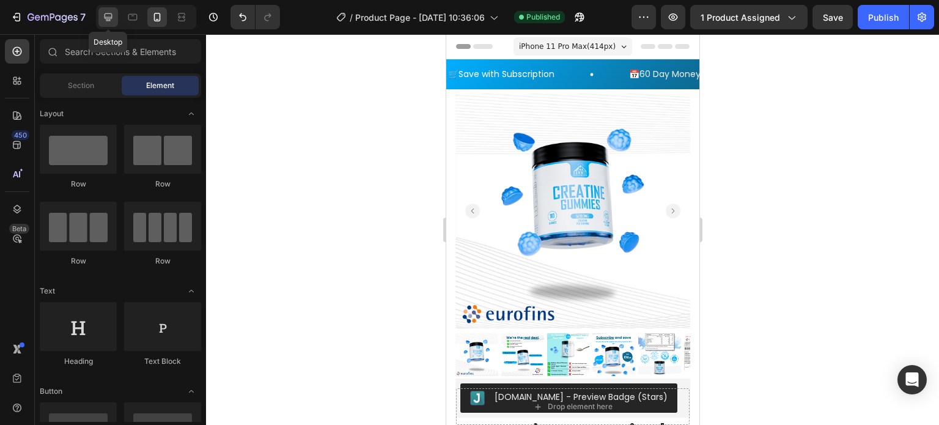
click at [100, 23] on div at bounding box center [108, 17] width 20 height 20
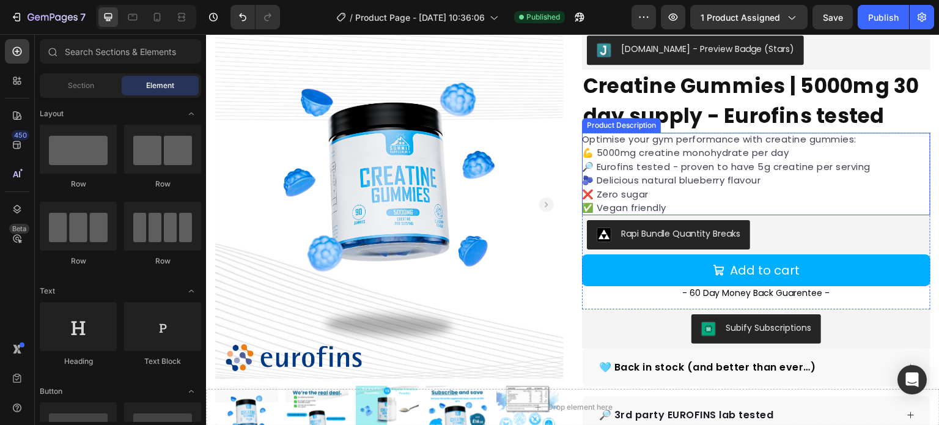
scroll to position [122, 0]
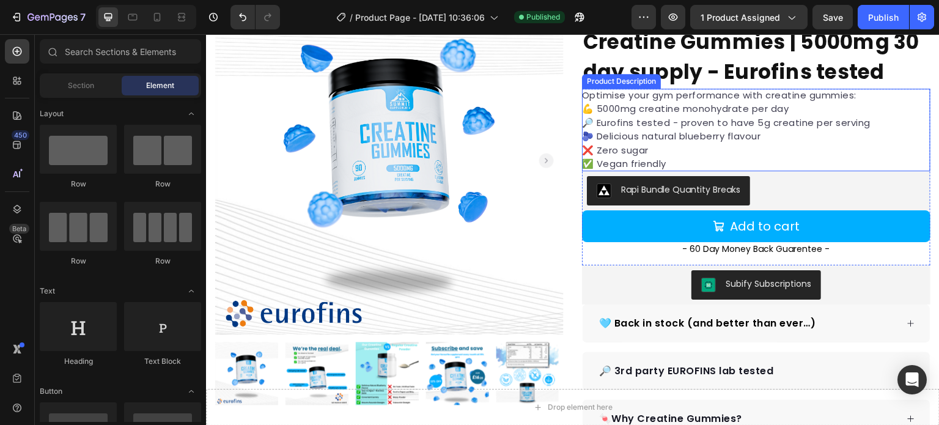
click at [678, 144] on div "Optimise your gym performance with creatine gummies: 💪 5000mg creatine monohydr…" at bounding box center [756, 130] width 349 height 83
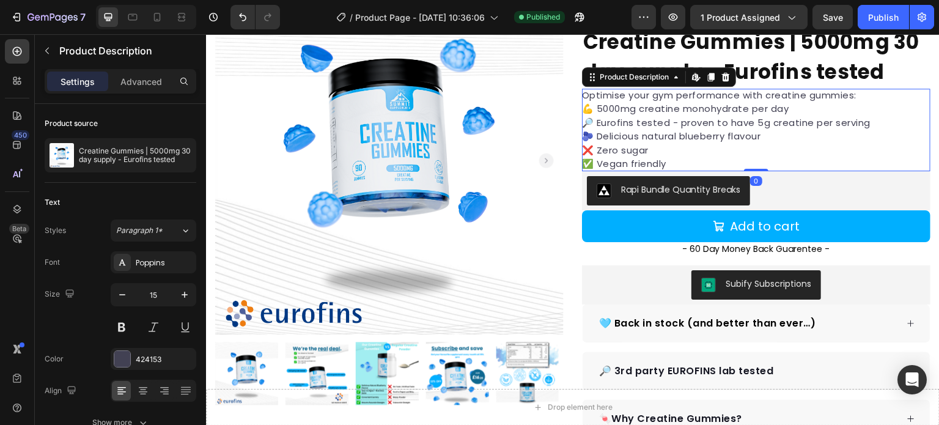
click at [678, 144] on div "Optimise your gym performance with creatine gummies: 💪 5000mg creatine monohydr…" at bounding box center [756, 130] width 349 height 83
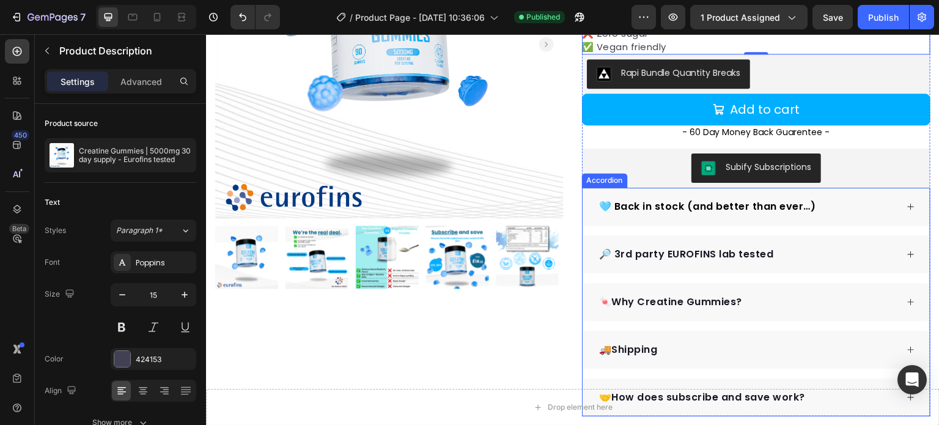
scroll to position [306, 0]
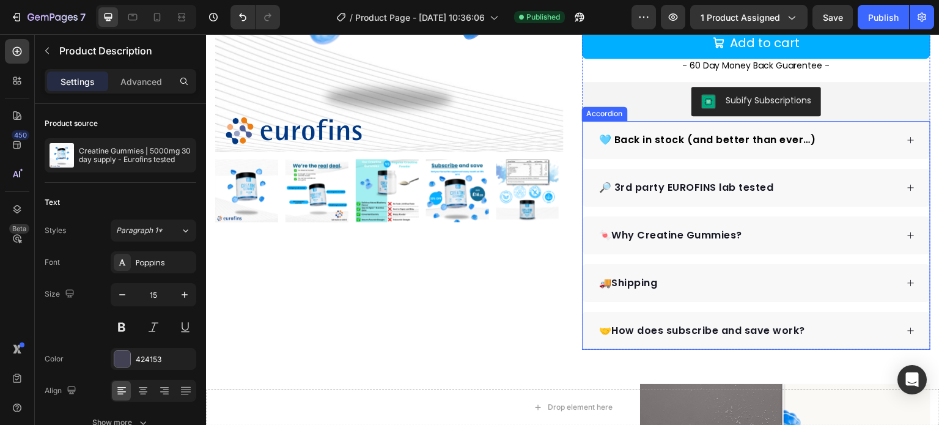
click at [778, 236] on div "🍬Why Creatine Gummies?" at bounding box center [747, 235] width 300 height 18
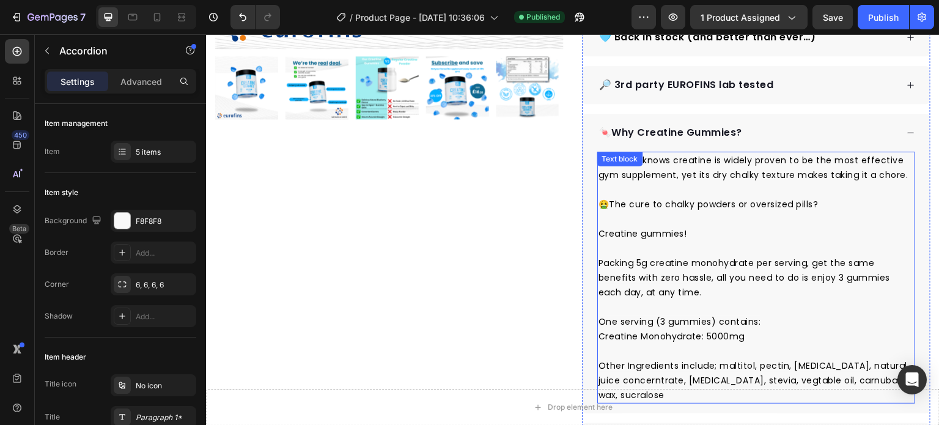
scroll to position [428, 0]
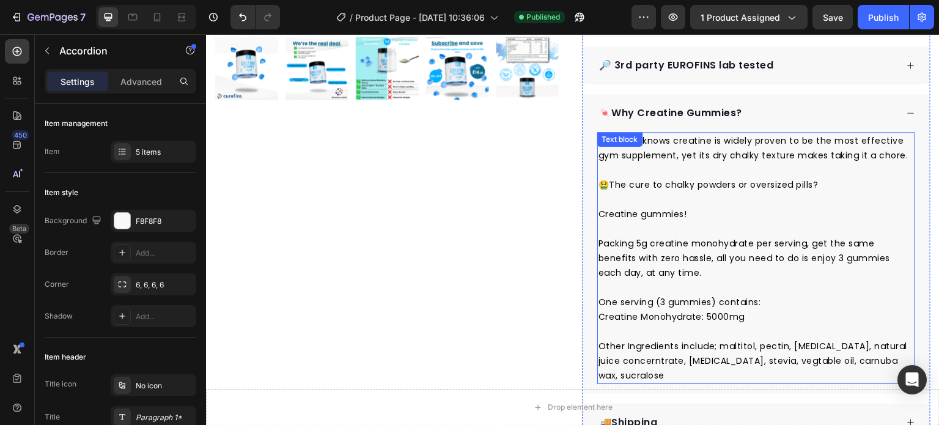
click at [695, 273] on span "Packing 5g creatine monohydrate per serving, get the same benefits with zero ha…" at bounding box center [745, 258] width 292 height 42
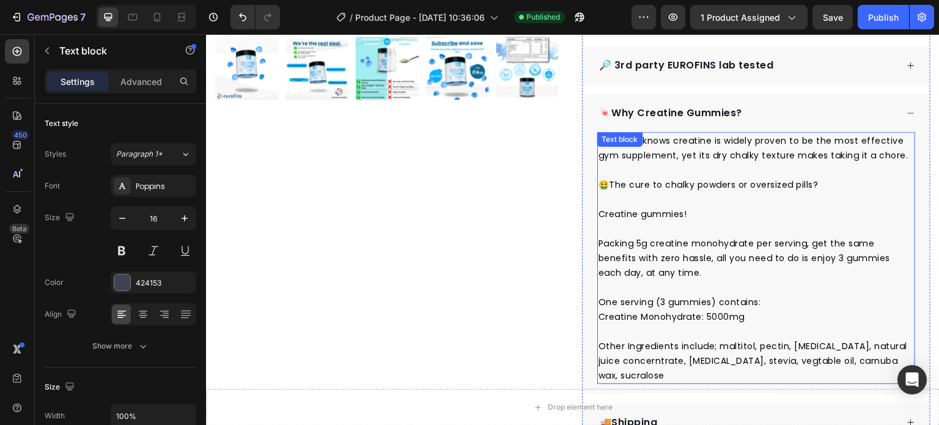
click at [695, 273] on span "Packing 5g creatine monohydrate per serving, get the same benefits with zero ha…" at bounding box center [745, 258] width 292 height 42
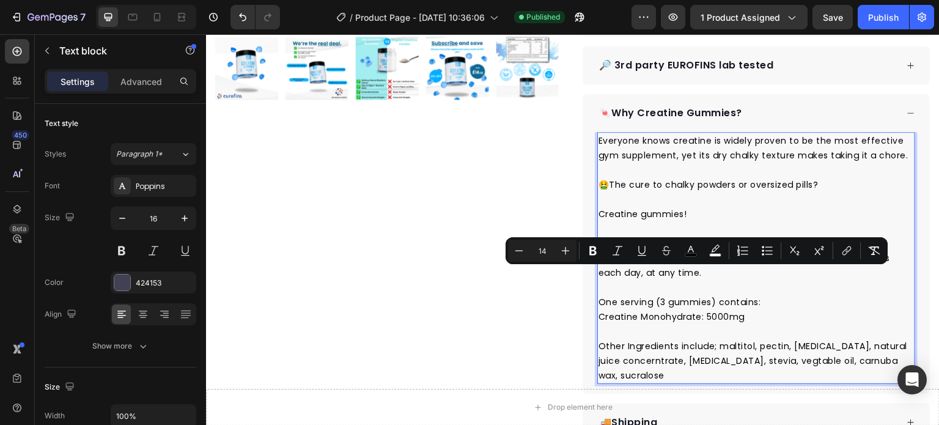
click at [696, 270] on span "Packing 5g creatine monohydrate per serving, get the same benefits with zero ha…" at bounding box center [745, 258] width 292 height 42
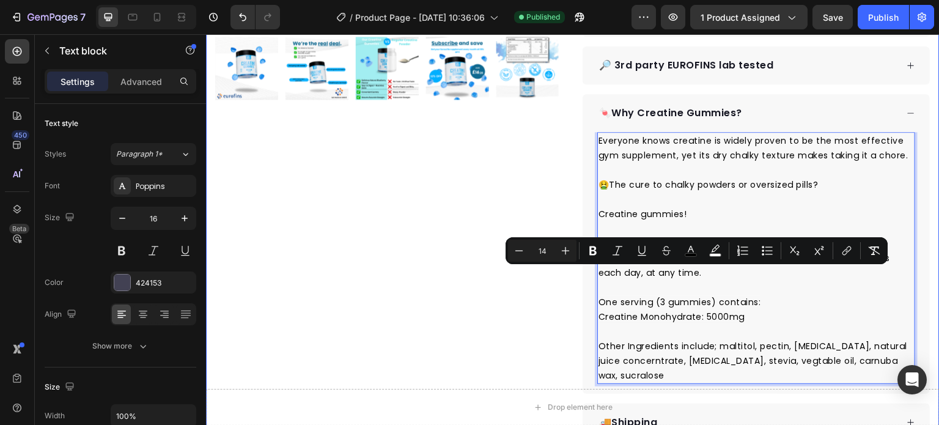
click at [539, 350] on div "Product Images Row" at bounding box center [389, 85] width 349 height 808
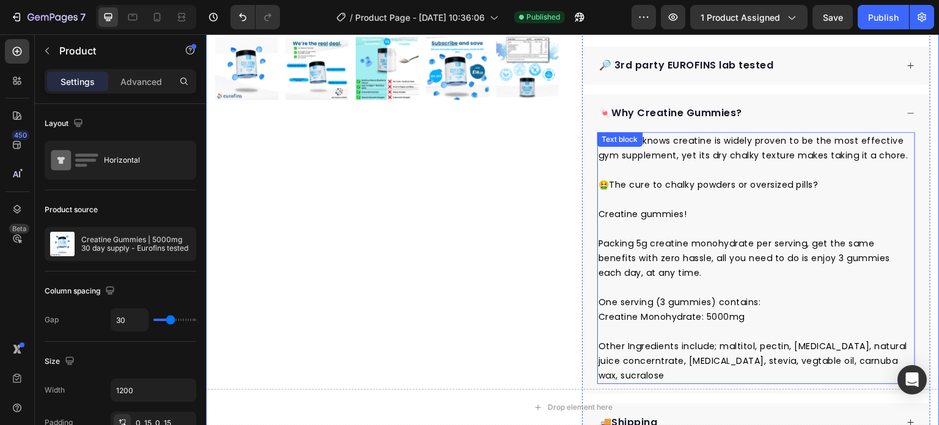
click at [703, 366] on span "Other Ingredients include; maltitol, pectin, [MEDICAL_DATA], natural juice conc…" at bounding box center [753, 361] width 309 height 42
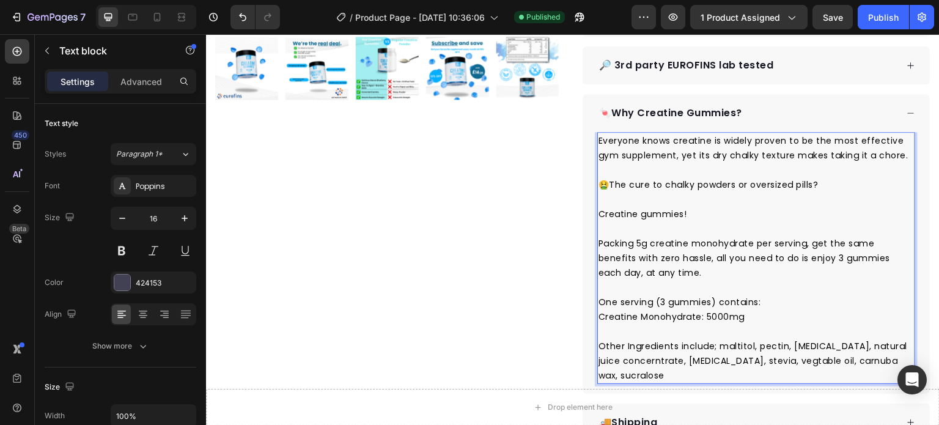
click at [703, 366] on span "Other Ingredients include; maltitol, pectin, [MEDICAL_DATA], natural juice conc…" at bounding box center [753, 361] width 309 height 42
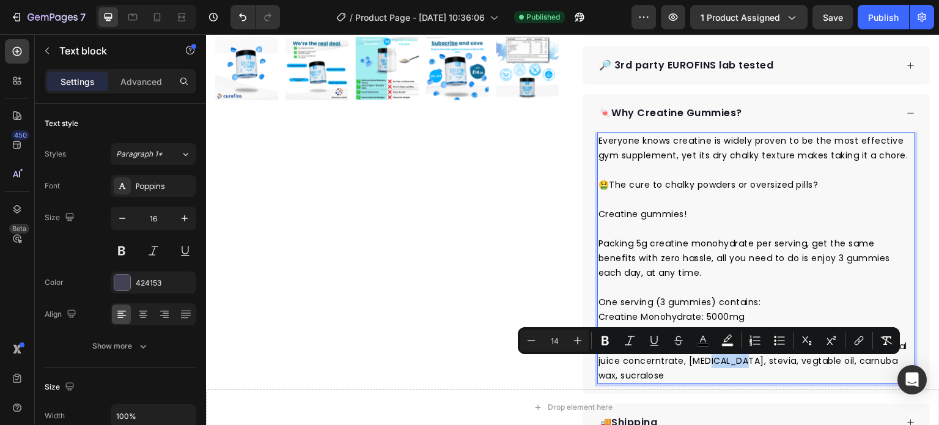
click at [703, 366] on span "Other Ingredients include; maltitol, pectin, [MEDICAL_DATA], natural juice conc…" at bounding box center [753, 361] width 309 height 42
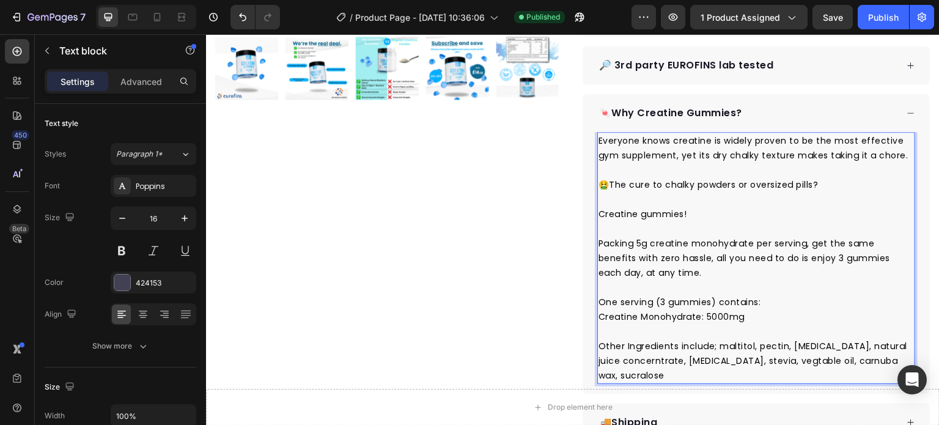
click at [660, 366] on span "Other Ingredients include; maltitol, pectin, [MEDICAL_DATA], natural juice conc…" at bounding box center [753, 361] width 309 height 42
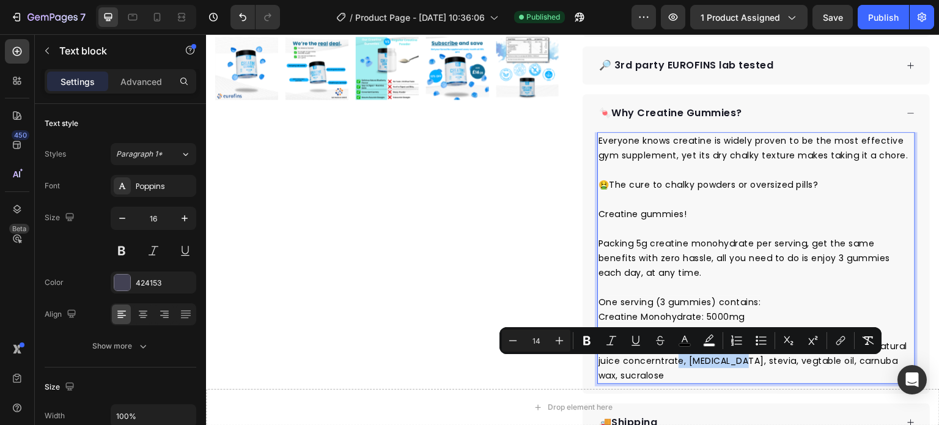
drag, startPoint x: 662, startPoint y: 366, endPoint x: 718, endPoint y: 367, distance: 56.3
click at [718, 367] on span "Other Ingredients include; maltitol, pectin, [MEDICAL_DATA], natural juice conc…" at bounding box center [753, 361] width 309 height 42
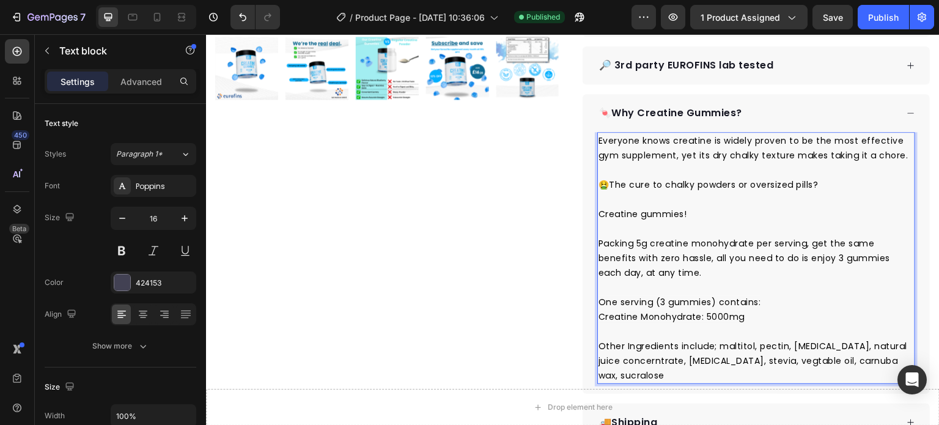
click at [740, 372] on p "Other Ingredients include; maltitol, pectin, [MEDICAL_DATA], natural juice conc…" at bounding box center [757, 361] width 316 height 44
click at [745, 350] on span "Other Ingredients include; maltitol, pectin, [MEDICAL_DATA], natural juice conc…" at bounding box center [753, 361] width 309 height 42
drag, startPoint x: 767, startPoint y: 352, endPoint x: 785, endPoint y: 353, distance: 17.1
click at [768, 353] on span "Other Ingredients include; maltitol, pectin, [MEDICAL_DATA], natural juice conc…" at bounding box center [753, 361] width 309 height 42
click at [802, 353] on span "Other Ingredients include; maltitol, pectin, [MEDICAL_DATA], natural juice conc…" at bounding box center [753, 361] width 309 height 42
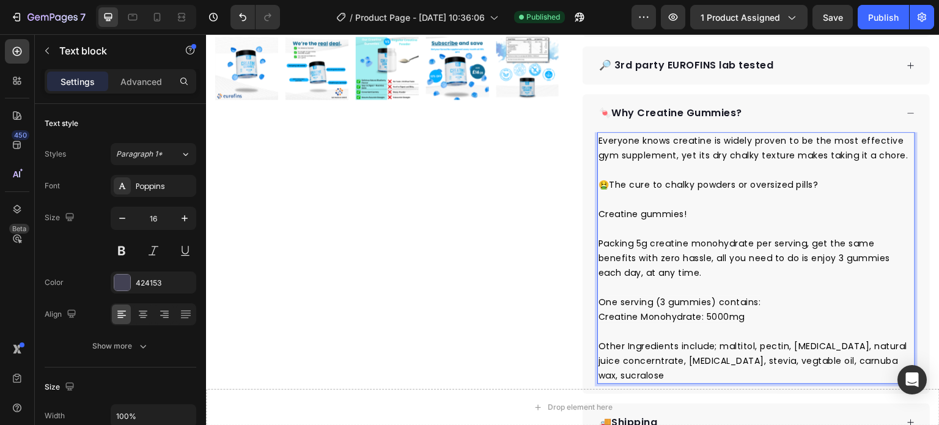
click at [864, 350] on span "Other Ingredients include; maltitol, pectin, [MEDICAL_DATA], natural juice conc…" at bounding box center [753, 361] width 309 height 42
click at [652, 367] on span "Other Ingredients include; maltitol, pectin, [MEDICAL_DATA], natural juice conc…" at bounding box center [753, 361] width 309 height 42
click at [684, 369] on span "Other Ingredients include; maltitol, pectin, [MEDICAL_DATA], natural juice conc…" at bounding box center [753, 361] width 309 height 42
click at [685, 382] on p "Other Ingredients include; maltitol, pectin, [MEDICAL_DATA], natural juice conc…" at bounding box center [757, 361] width 316 height 44
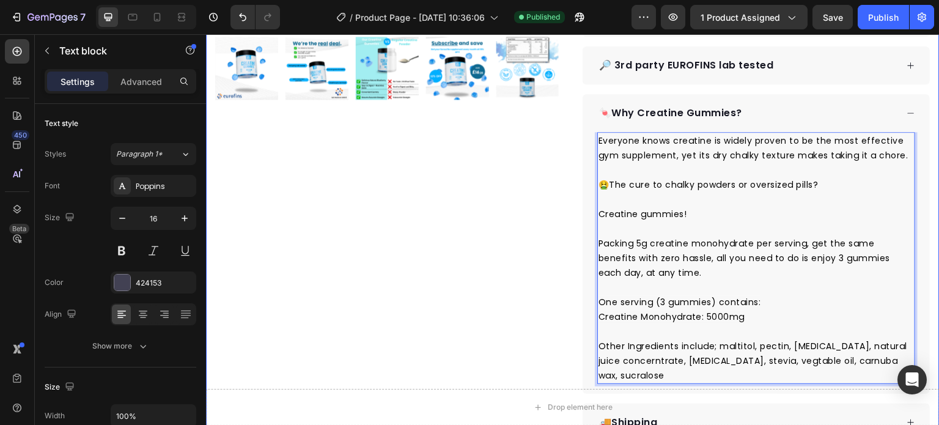
click at [495, 341] on div "Product Images Row" at bounding box center [389, 85] width 349 height 808
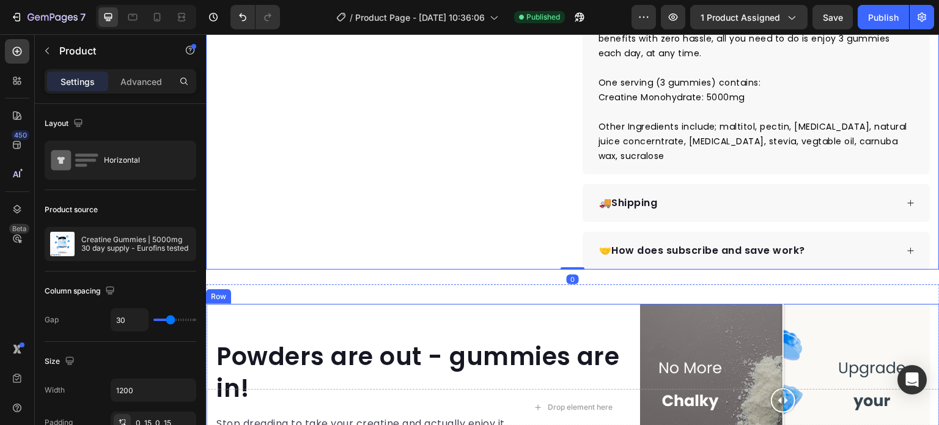
scroll to position [673, 0]
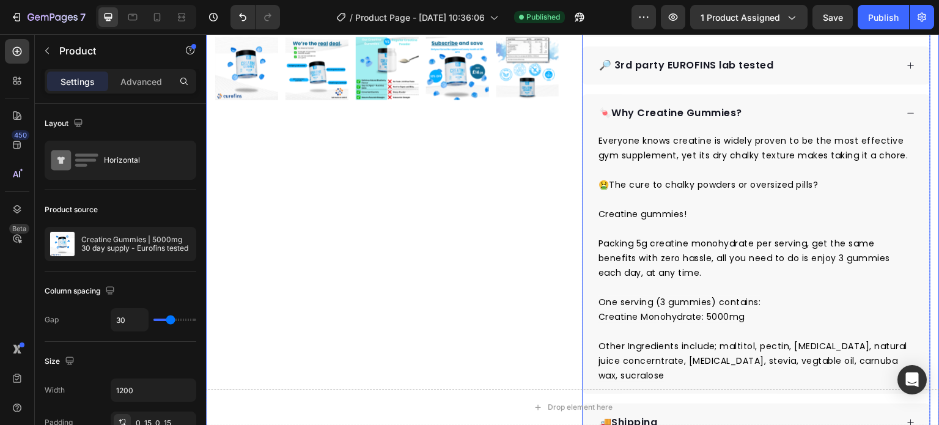
drag, startPoint x: 794, startPoint y: 112, endPoint x: 799, endPoint y: 136, distance: 24.3
click at [796, 112] on div "🍬Why Creatine Gummies?" at bounding box center [747, 113] width 300 height 18
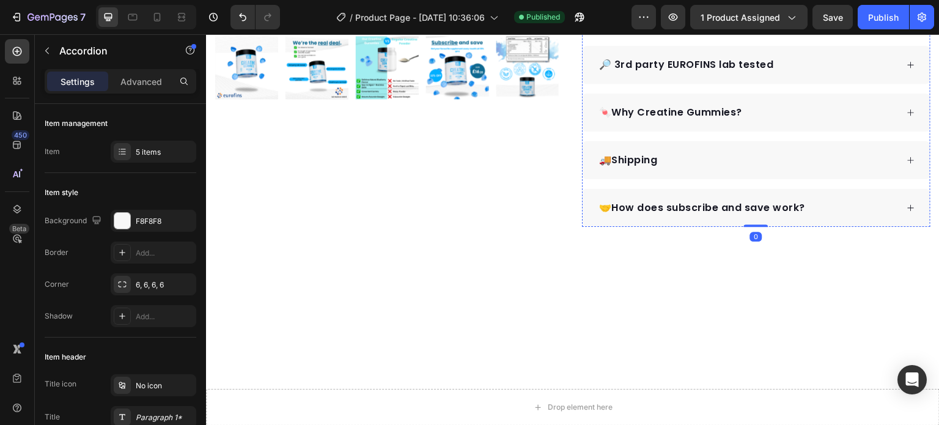
scroll to position [550, 0]
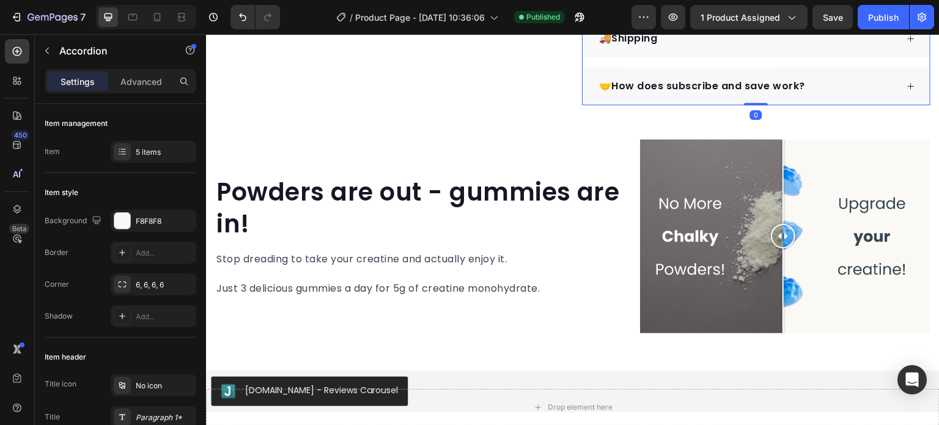
click at [824, 87] on div "🤝How does subscribe and save work?" at bounding box center [747, 86] width 300 height 18
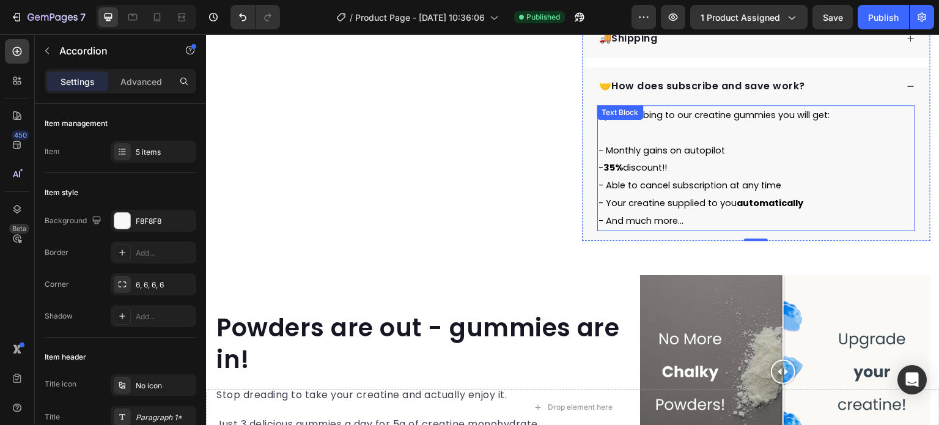
click at [718, 204] on span "- Your creatine supplied to you automatically" at bounding box center [701, 203] width 205 height 12
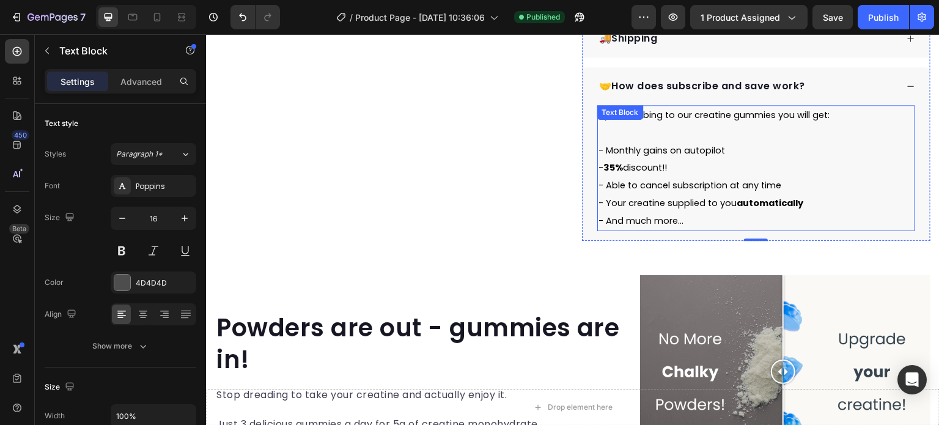
click at [718, 204] on span "- Your creatine supplied to you automatically" at bounding box center [701, 203] width 205 height 12
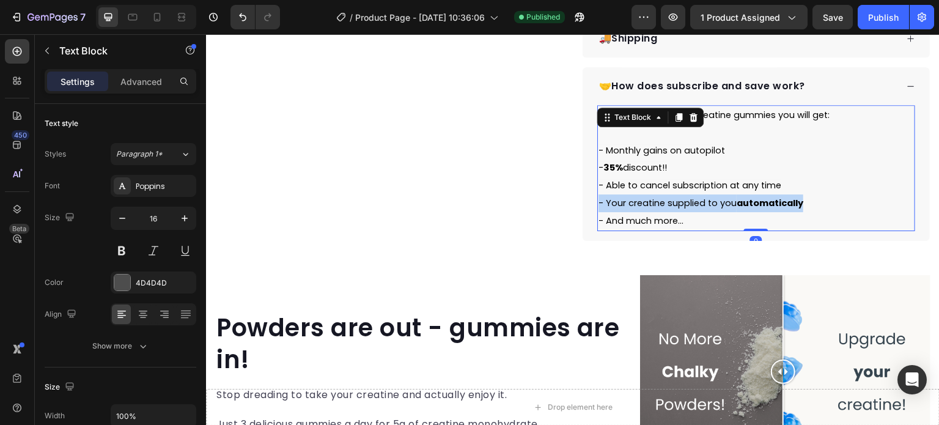
click at [718, 204] on span "- Your creatine supplied to you automatically" at bounding box center [701, 203] width 205 height 12
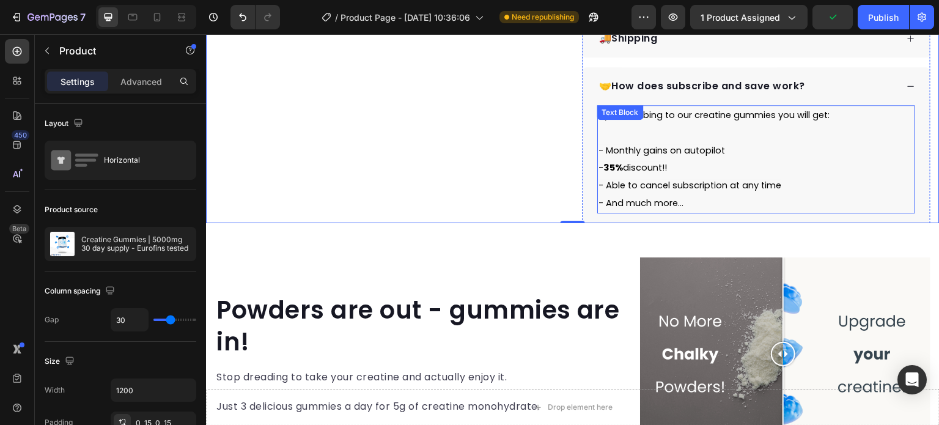
click at [615, 190] on span "- Able to cancel subscription at any time" at bounding box center [690, 185] width 183 height 12
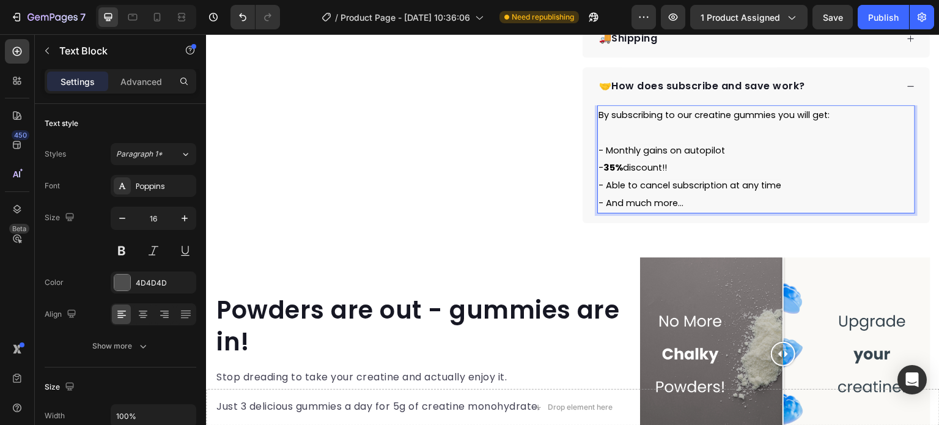
click at [612, 187] on span "- Able to cancel subscription at any time" at bounding box center [690, 185] width 183 height 12
click at [613, 186] on span "- Able to cancel subscription at any time" at bounding box center [690, 185] width 183 height 12
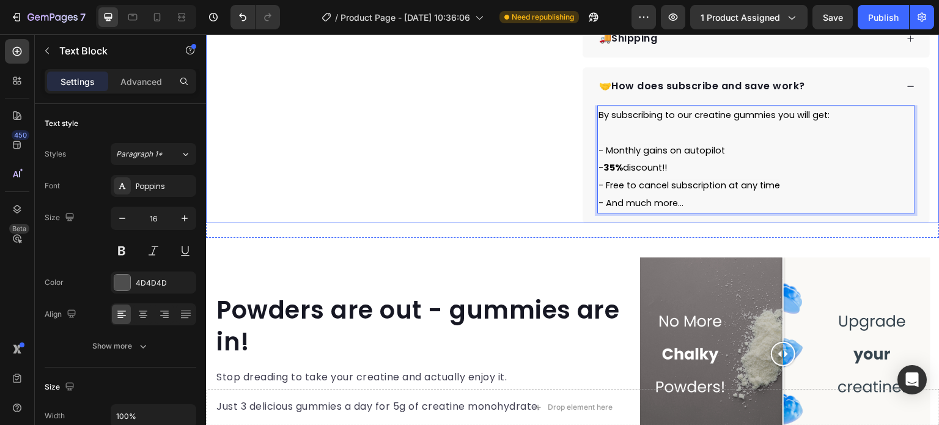
drag, startPoint x: 548, startPoint y: 209, endPoint x: 483, endPoint y: 198, distance: 66.3
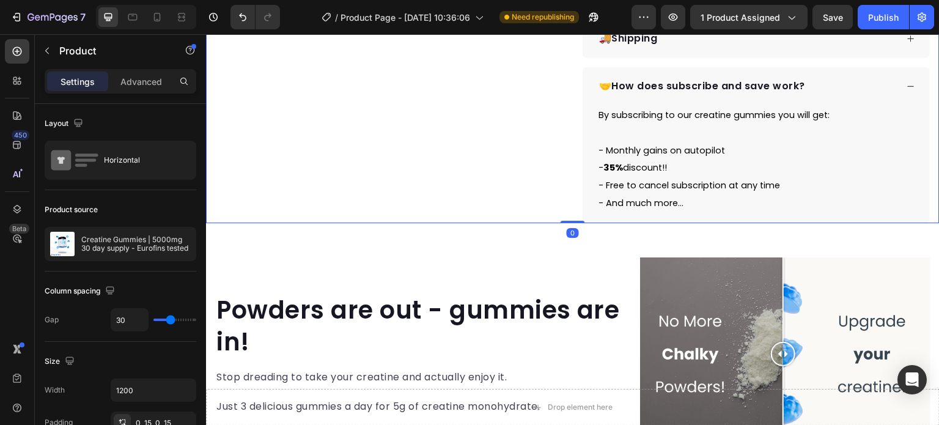
scroll to position [673, 0]
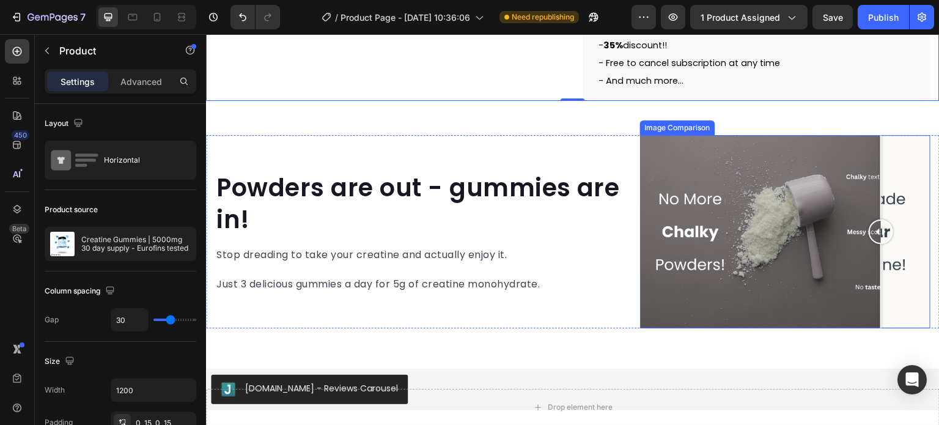
drag, startPoint x: 767, startPoint y: 237, endPoint x: 388, endPoint y: 236, distance: 379.7
click at [893, 252] on div at bounding box center [881, 232] width 24 height 194
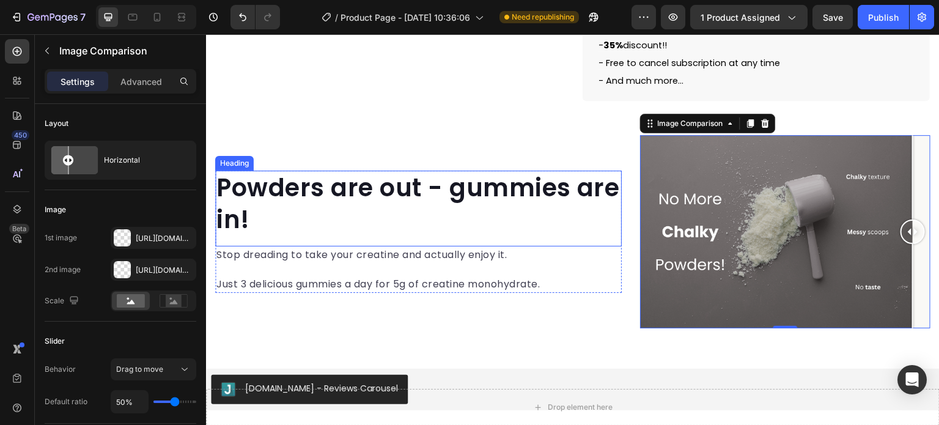
click at [339, 215] on h2 "Powders are out - gummies are in!" at bounding box center [418, 204] width 407 height 66
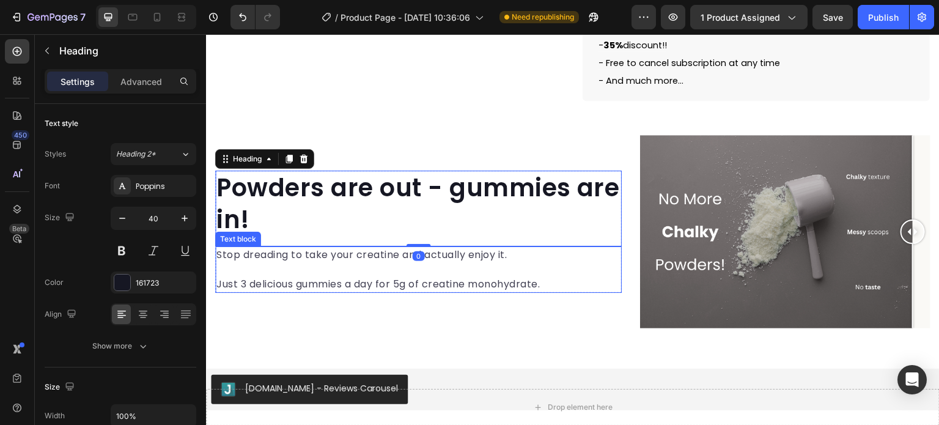
click at [323, 271] on p at bounding box center [418, 269] width 404 height 15
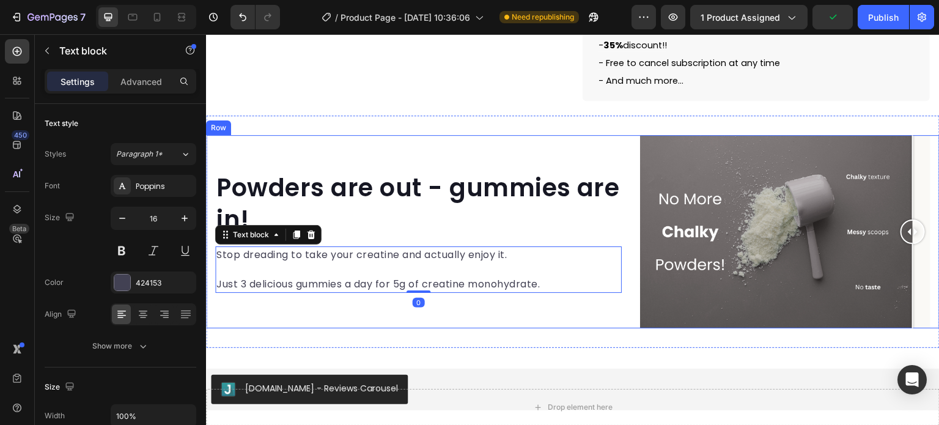
click at [336, 317] on div "Powders are out - gummies are in! Heading Stop dreading to take your creatine a…" at bounding box center [418, 232] width 407 height 194
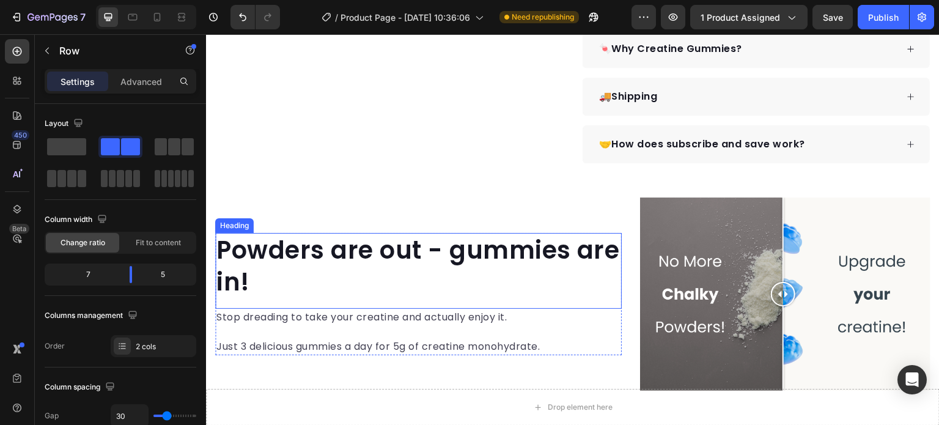
scroll to position [612, 0]
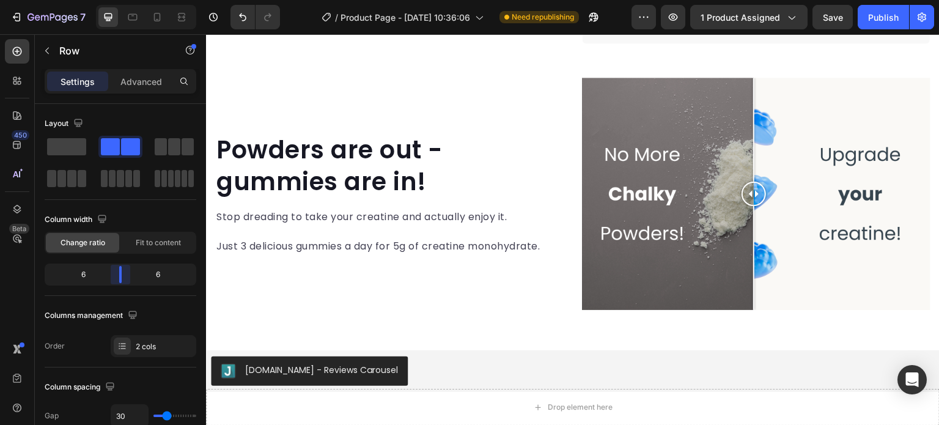
drag, startPoint x: 127, startPoint y: 276, endPoint x: 466, endPoint y: 171, distance: 354.5
click at [120, 0] on body "7 / Product Page - [DATE] 10:36:06 Need republishing Preview 1 product assigned…" at bounding box center [469, 0] width 939 height 0
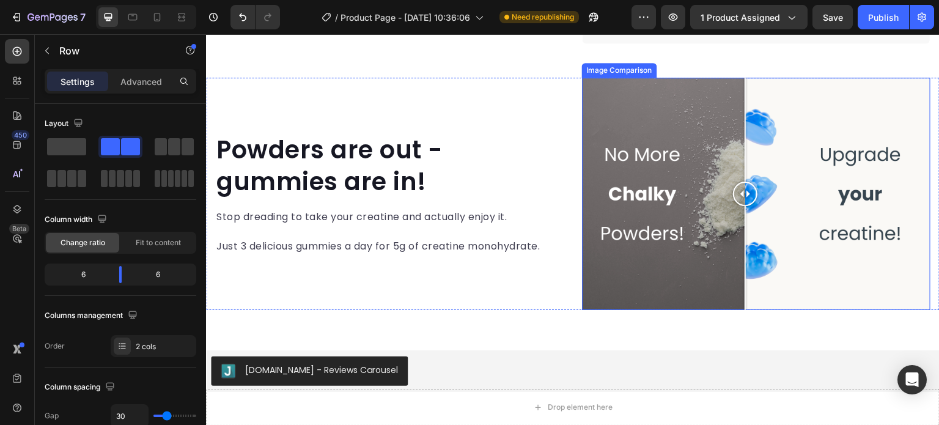
drag, startPoint x: 749, startPoint y: 194, endPoint x: 740, endPoint y: 291, distance: 97.6
click at [740, 291] on div at bounding box center [745, 194] width 24 height 232
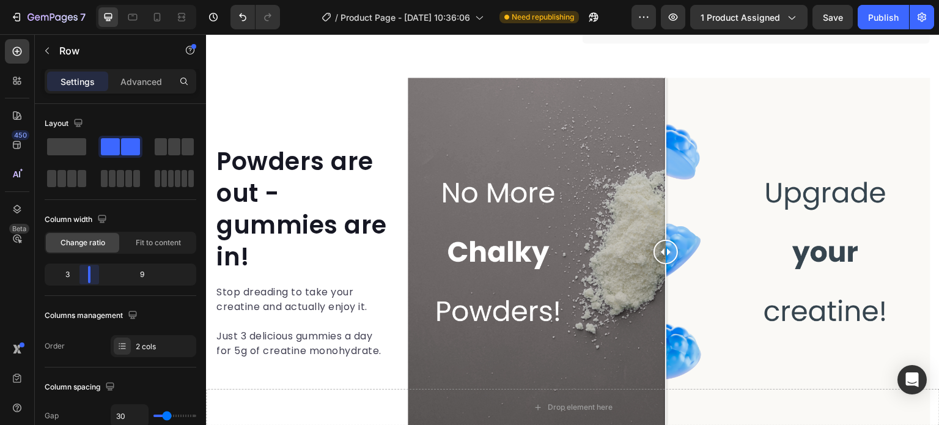
drag, startPoint x: 122, startPoint y: 278, endPoint x: 427, endPoint y: 236, distance: 307.4
click at [83, 0] on body "7 / Product Page - [DATE] 10:36:06 Need republishing Preview 1 product assigned…" at bounding box center [469, 0] width 939 height 0
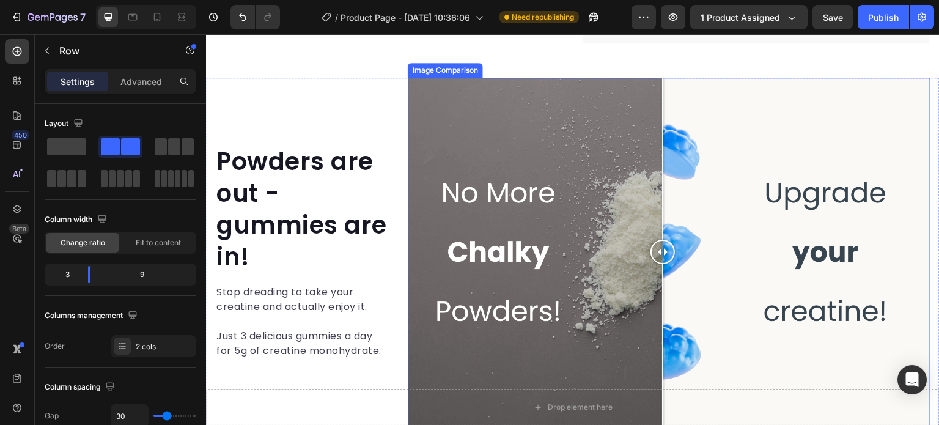
drag, startPoint x: 662, startPoint y: 251, endPoint x: 406, endPoint y: 272, distance: 257.0
click at [660, 283] on div at bounding box center [663, 252] width 24 height 349
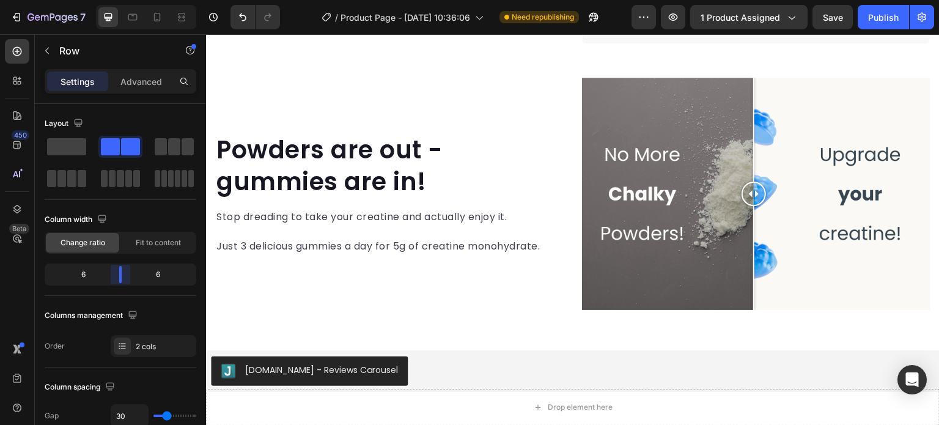
drag, startPoint x: 142, startPoint y: 281, endPoint x: 127, endPoint y: 288, distance: 17.0
click at [127, 0] on body "7 / Product Page - [DATE] 10:36:06 Need republishing Preview 1 product assigned…" at bounding box center [469, 0] width 939 height 0
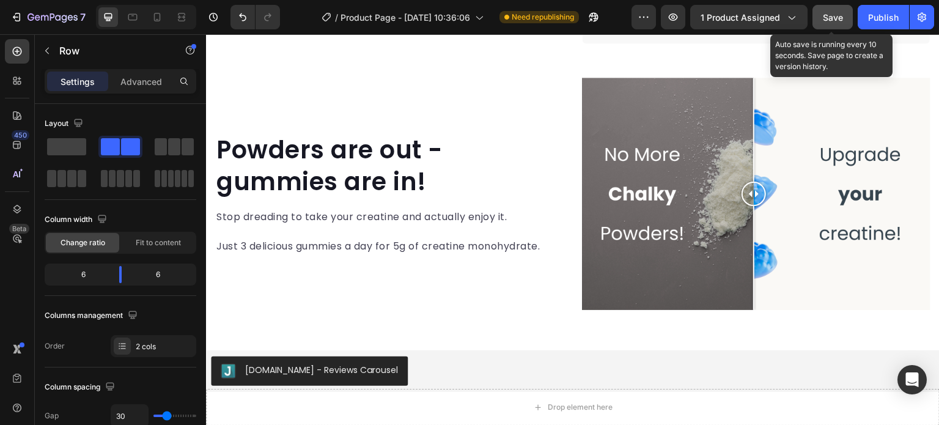
click at [841, 22] on div "Save" at bounding box center [833, 17] width 20 height 13
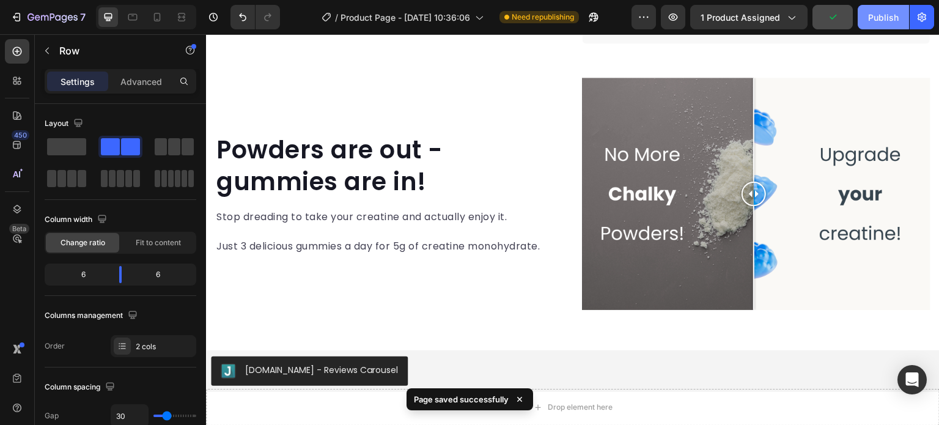
click at [888, 14] on div "Publish" at bounding box center [883, 17] width 31 height 13
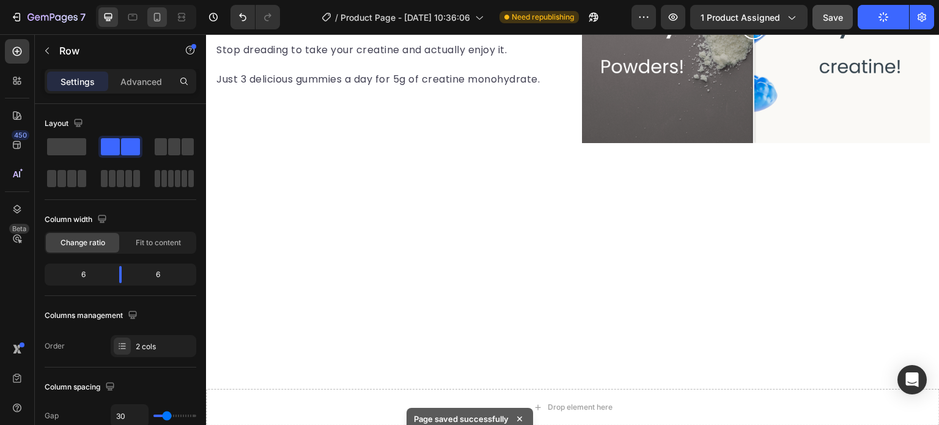
scroll to position [490, 0]
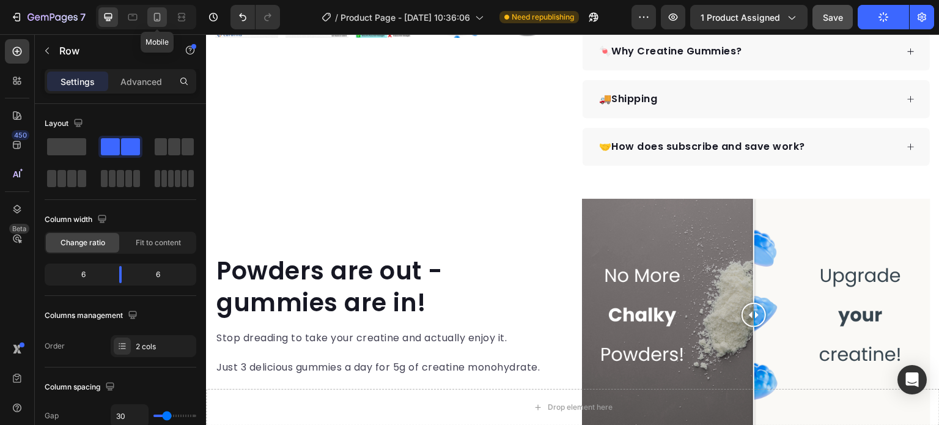
click at [158, 18] on icon at bounding box center [157, 17] width 12 height 12
type input "0"
type input "100%"
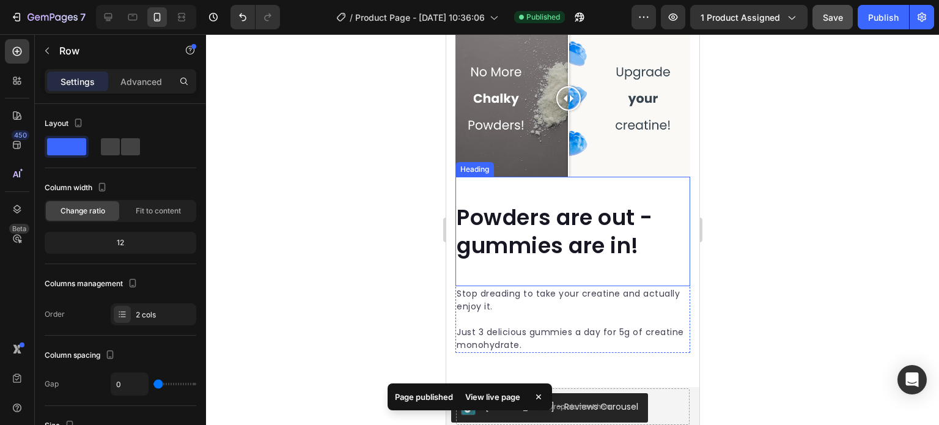
scroll to position [978, 0]
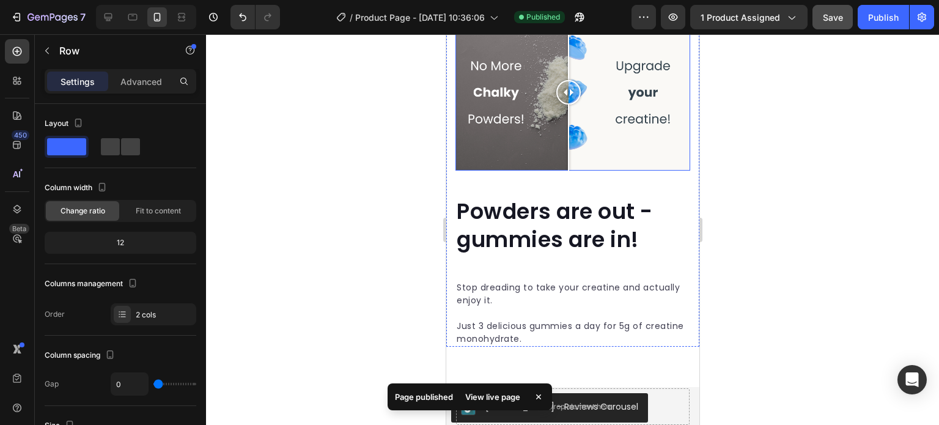
drag, startPoint x: 570, startPoint y: 92, endPoint x: 568, endPoint y: 146, distance: 53.9
click at [568, 146] on div at bounding box center [568, 92] width 24 height 157
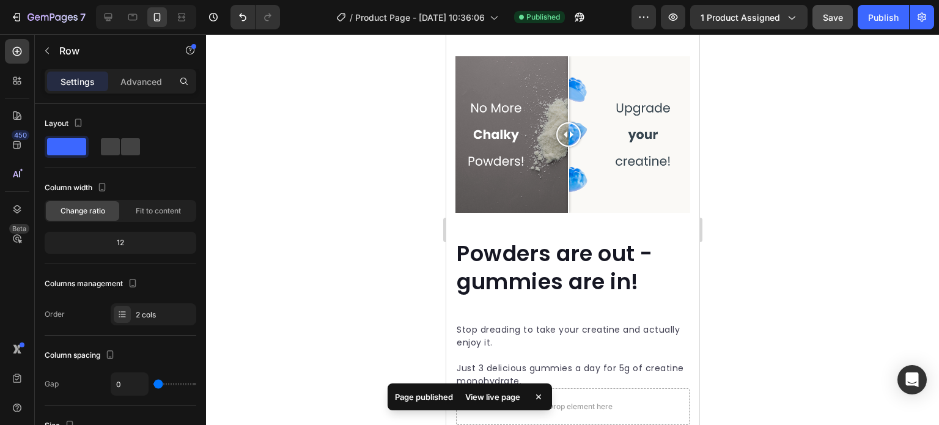
scroll to position [917, 0]
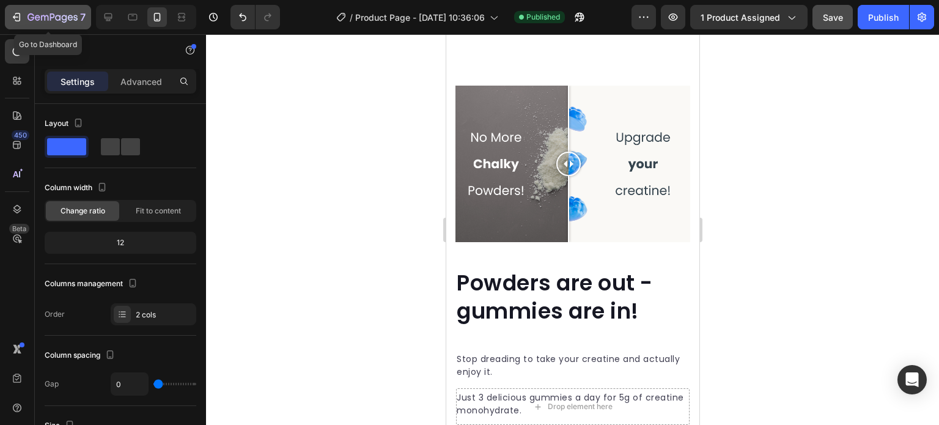
click at [24, 7] on button "7" at bounding box center [48, 17] width 86 height 24
